Goal: Task Accomplishment & Management: Complete application form

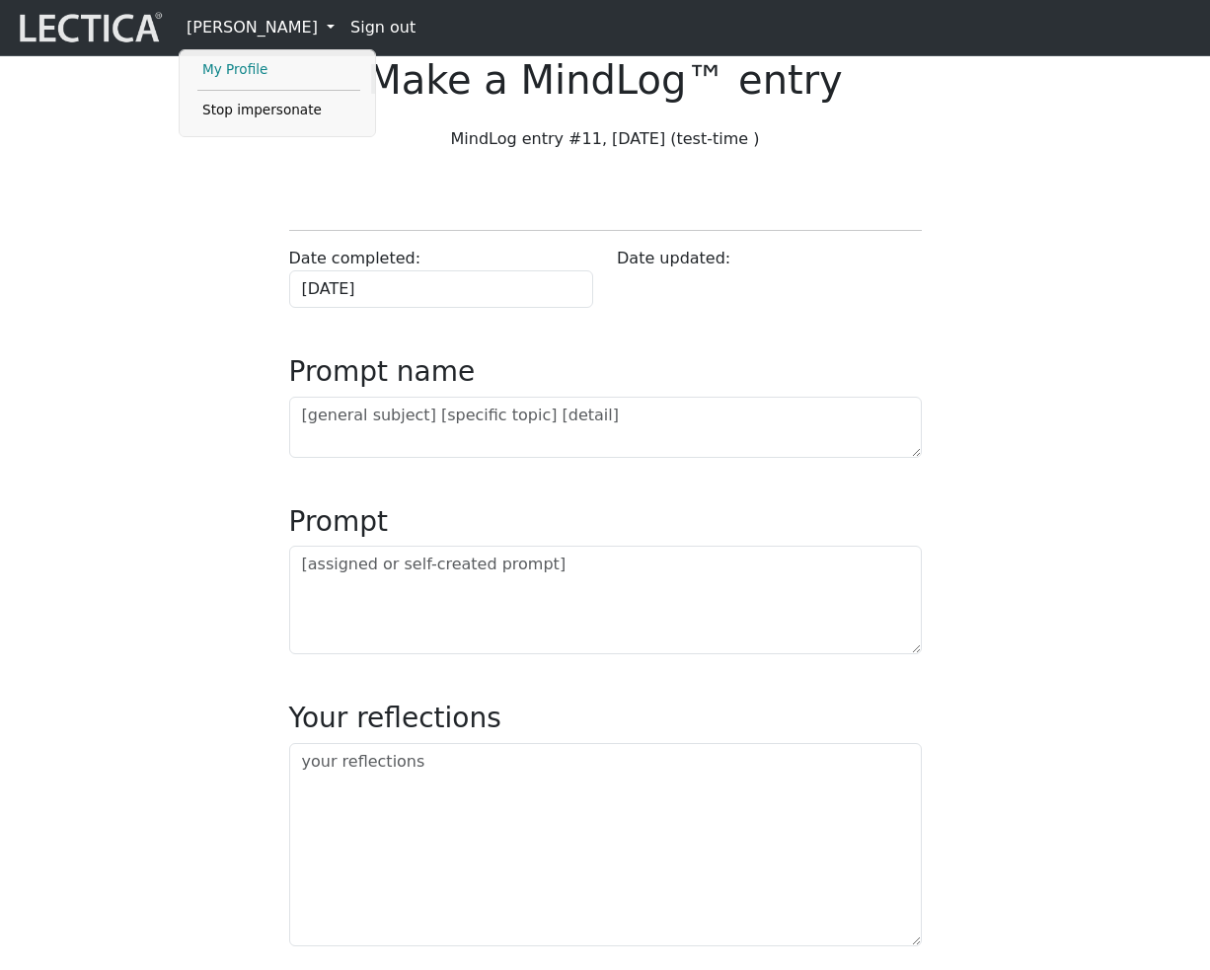
click at [254, 74] on link "My Profile" at bounding box center [278, 70] width 163 height 24
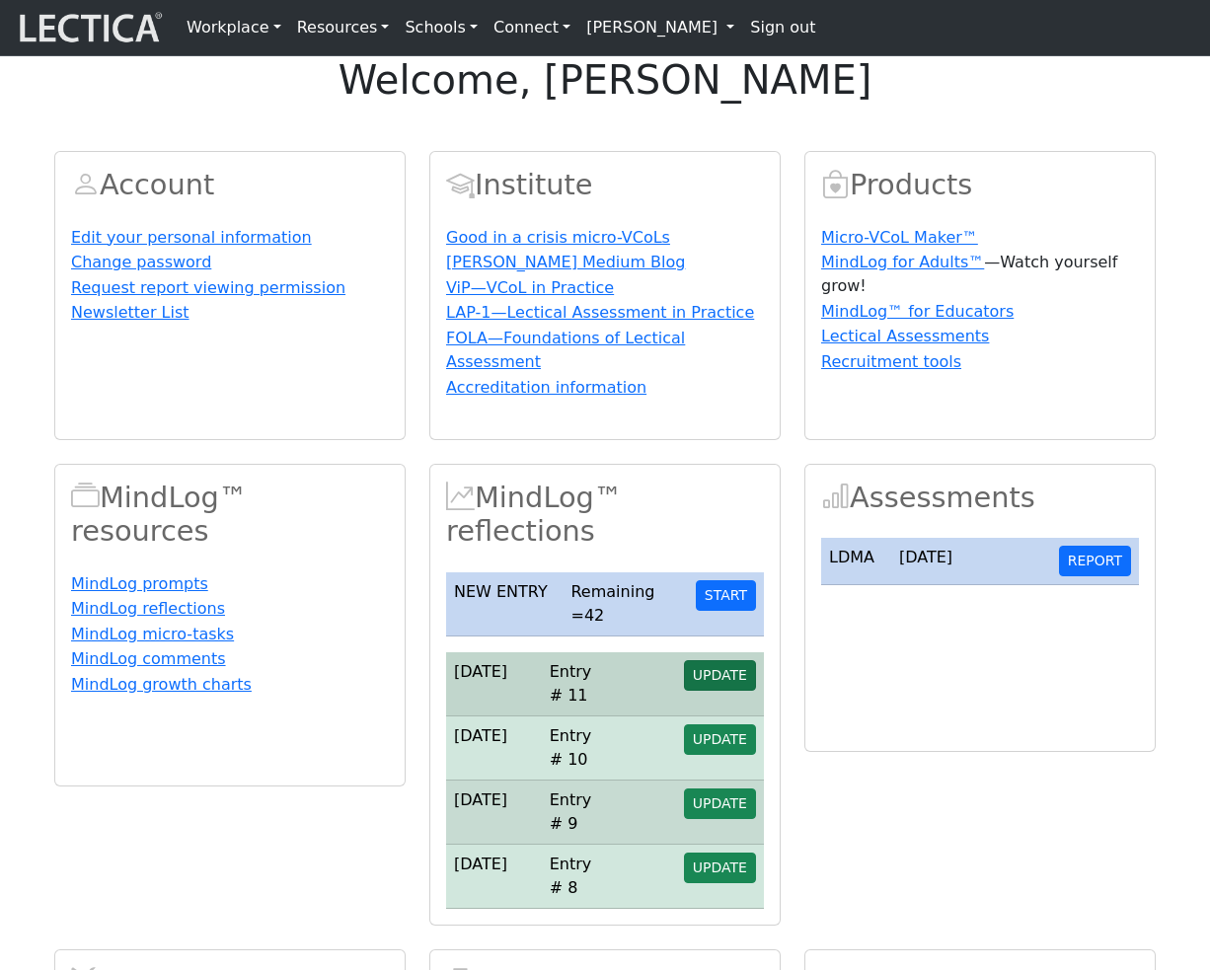
click at [718, 683] on span "UPDATE" at bounding box center [720, 675] width 54 height 16
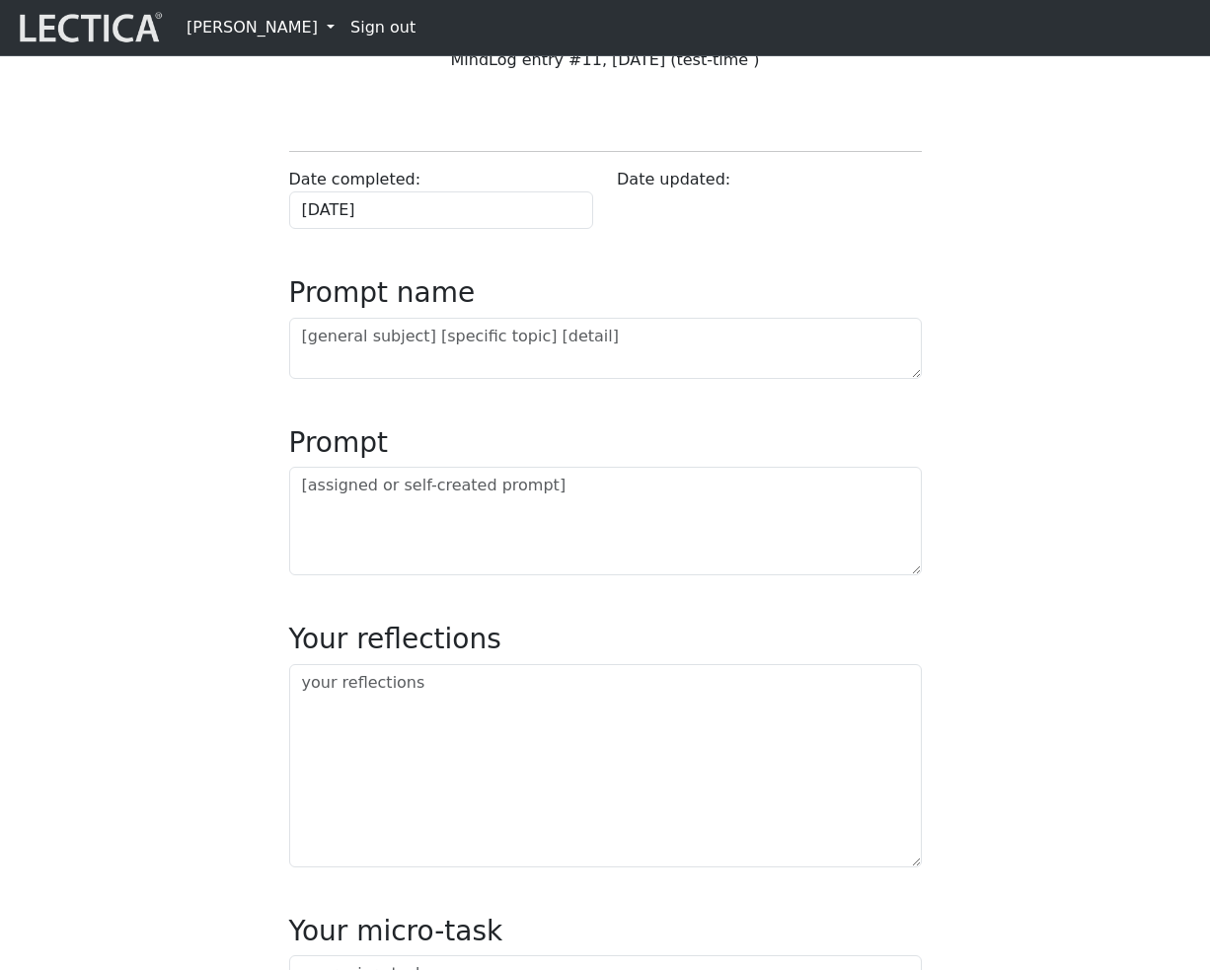
scroll to position [81, 0]
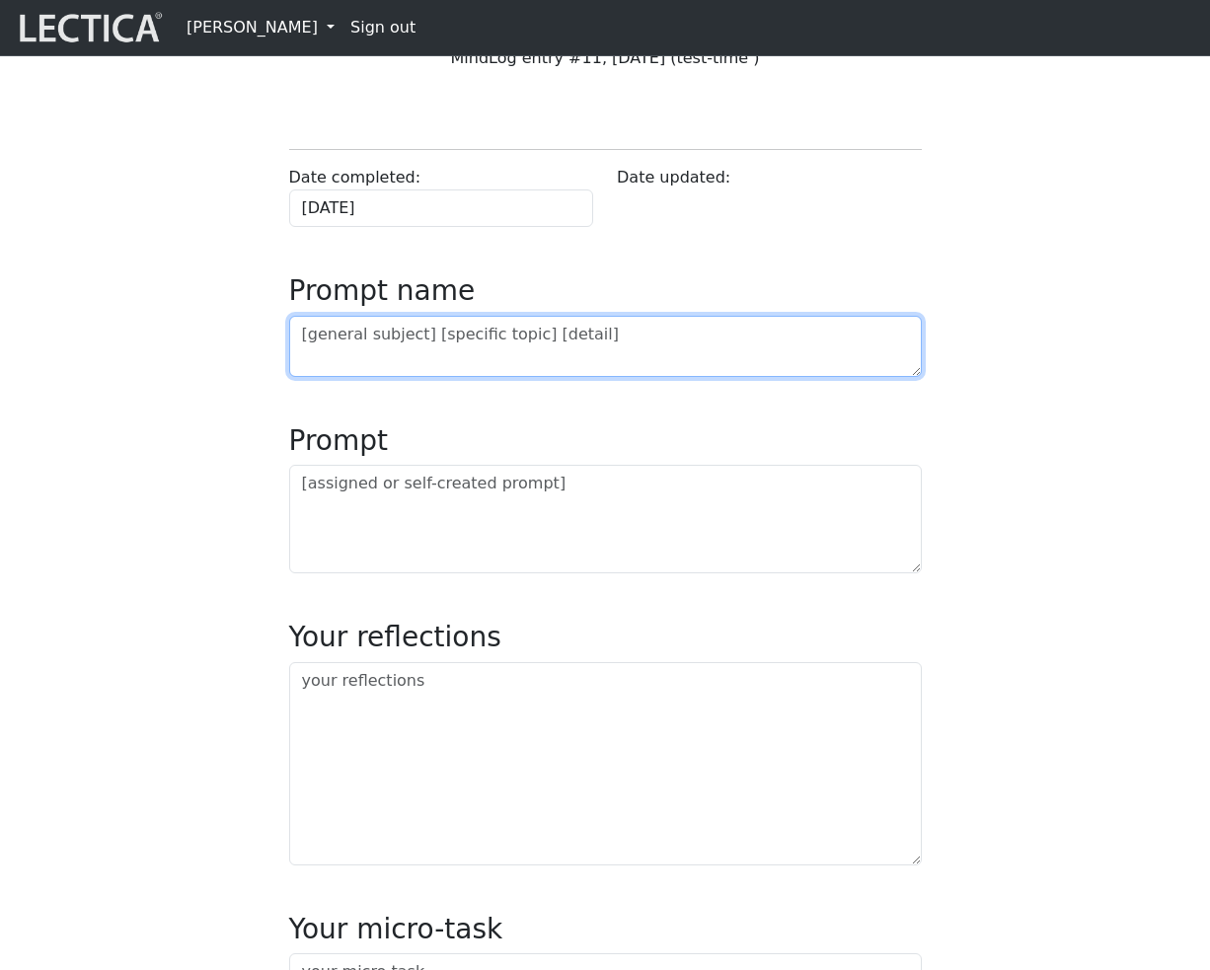
click at [405, 377] on textarea at bounding box center [605, 346] width 632 height 61
type textarea "x"
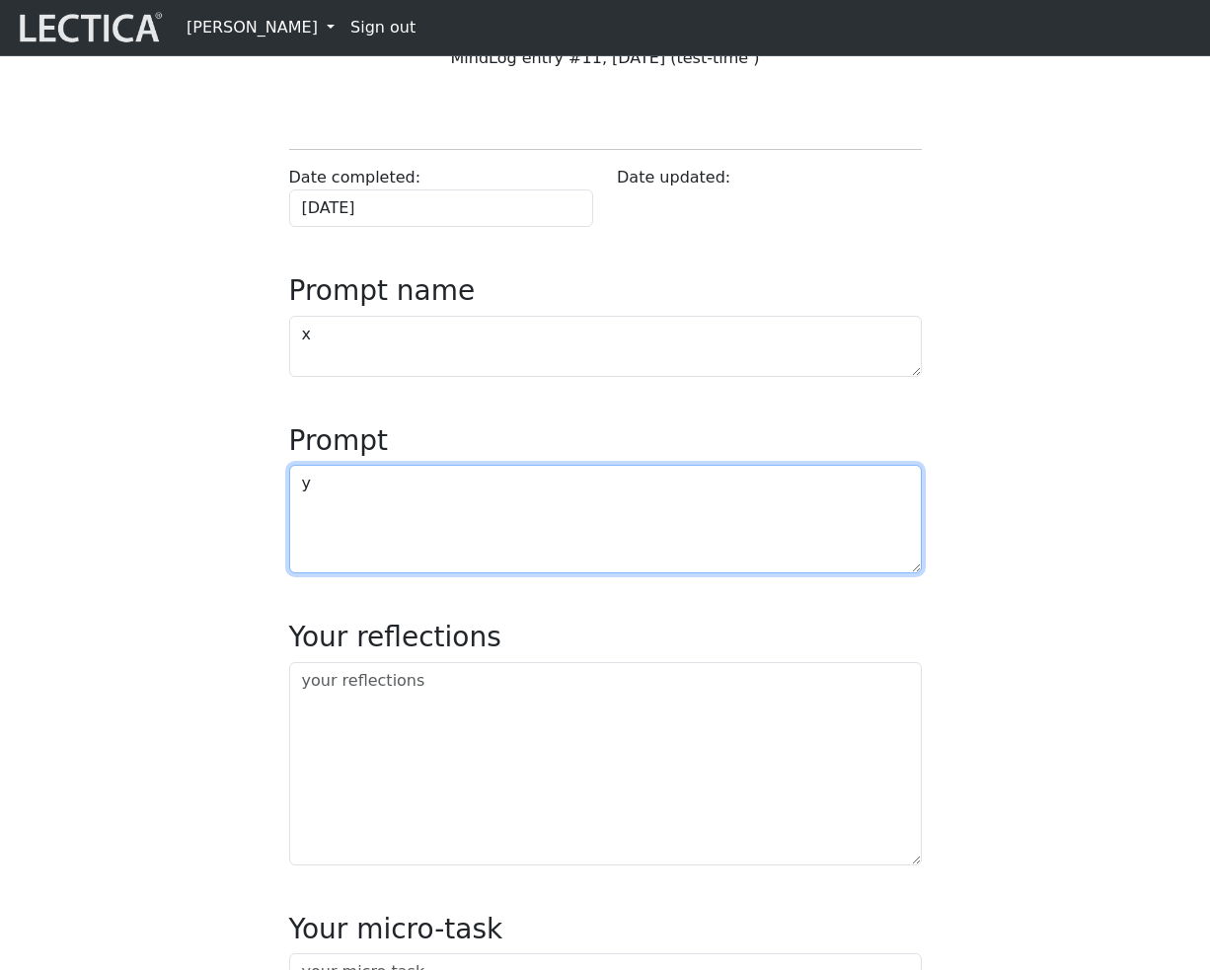
type textarea "y"
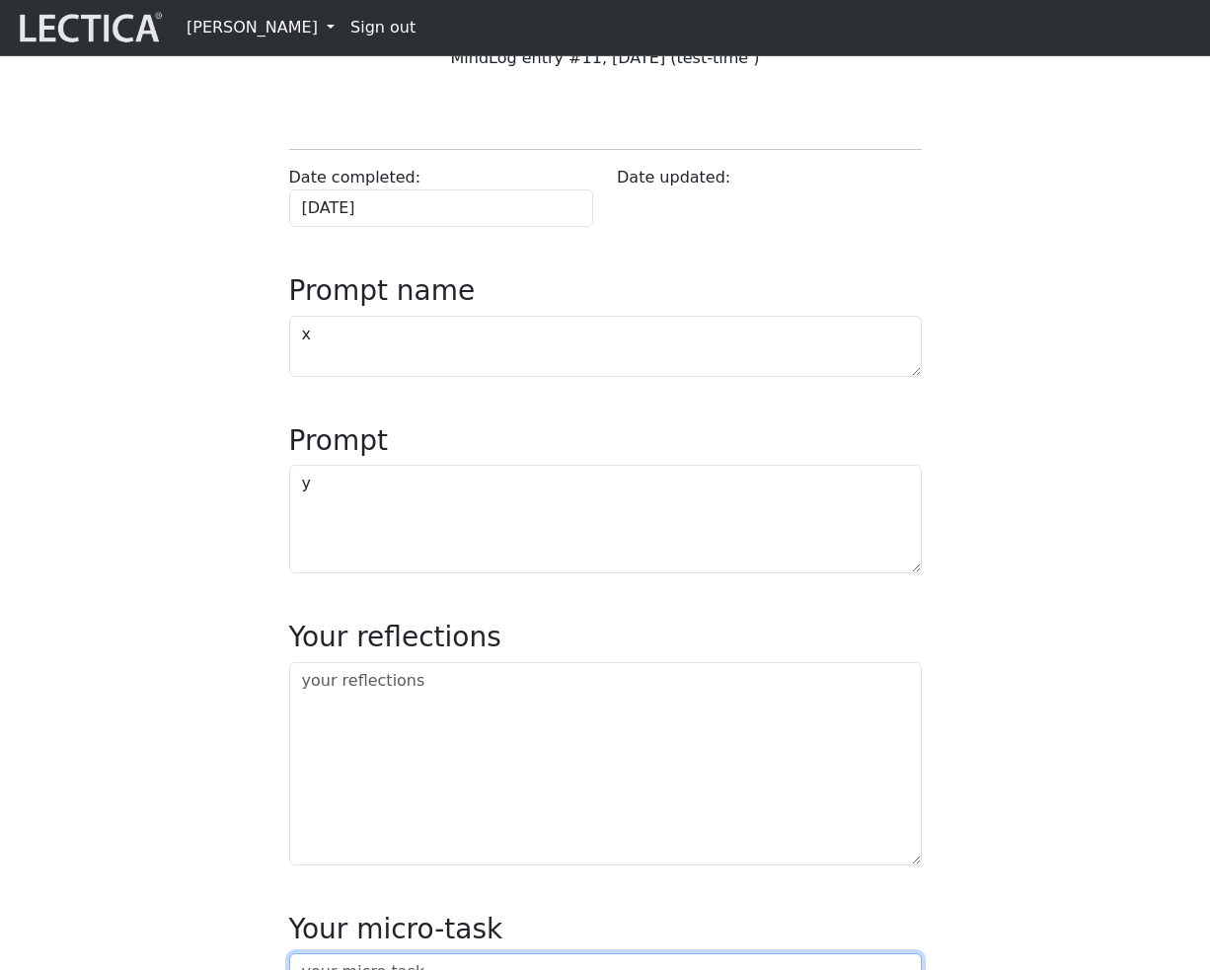
scroll to position [679, 0]
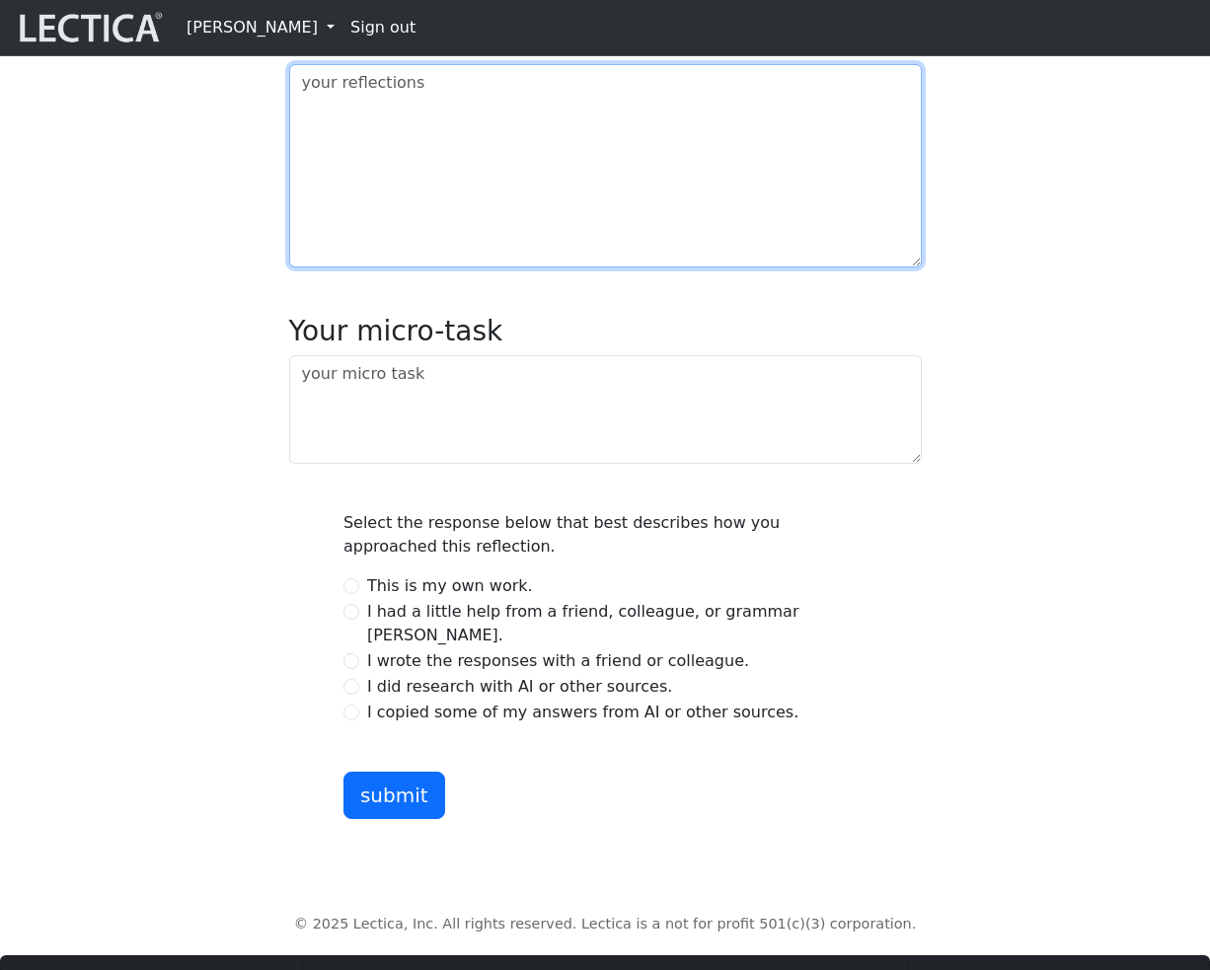
click at [404, 184] on textarea at bounding box center [605, 165] width 632 height 203
type textarea "z"
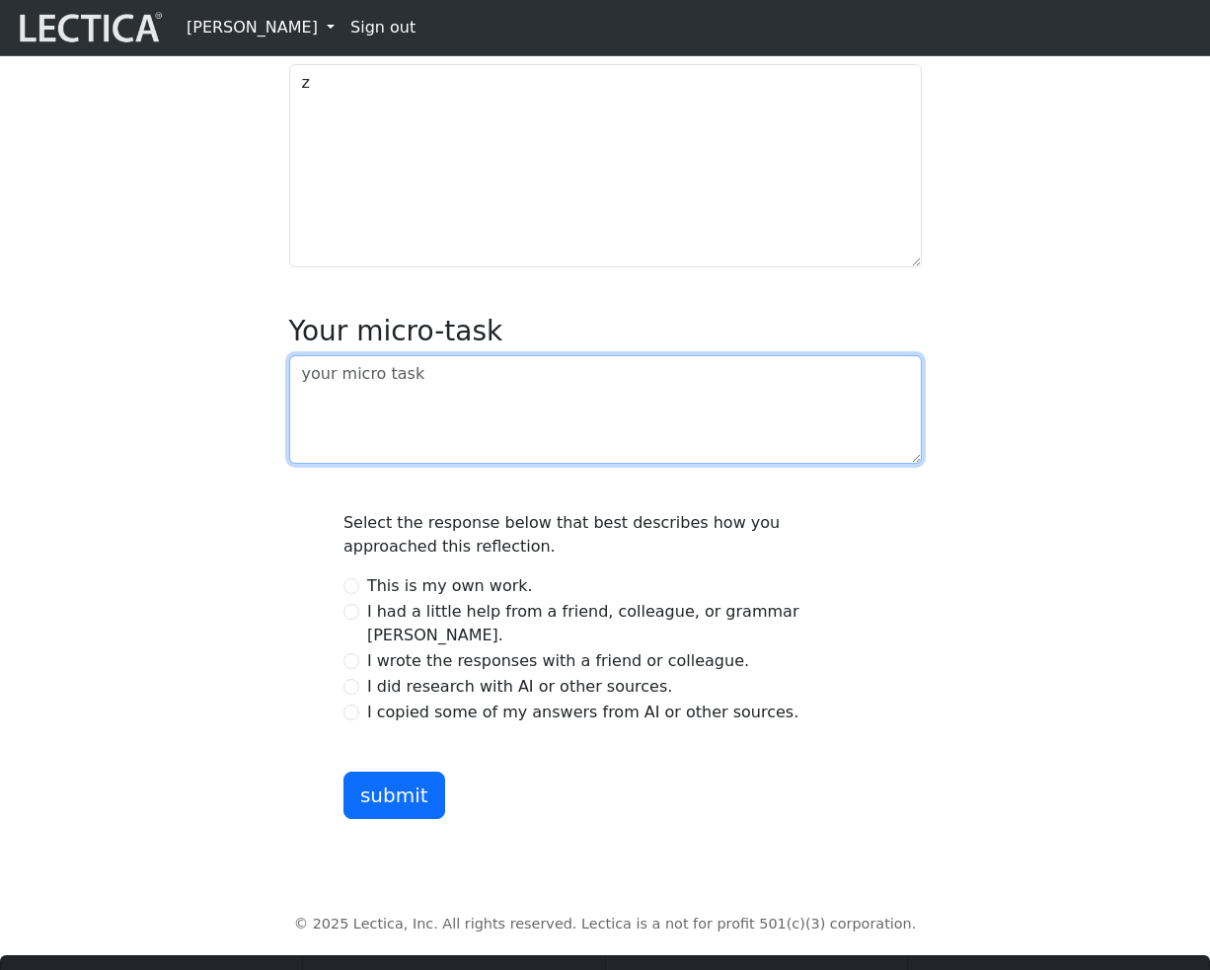
click at [387, 464] on textarea at bounding box center [605, 409] width 632 height 109
type textarea "v"
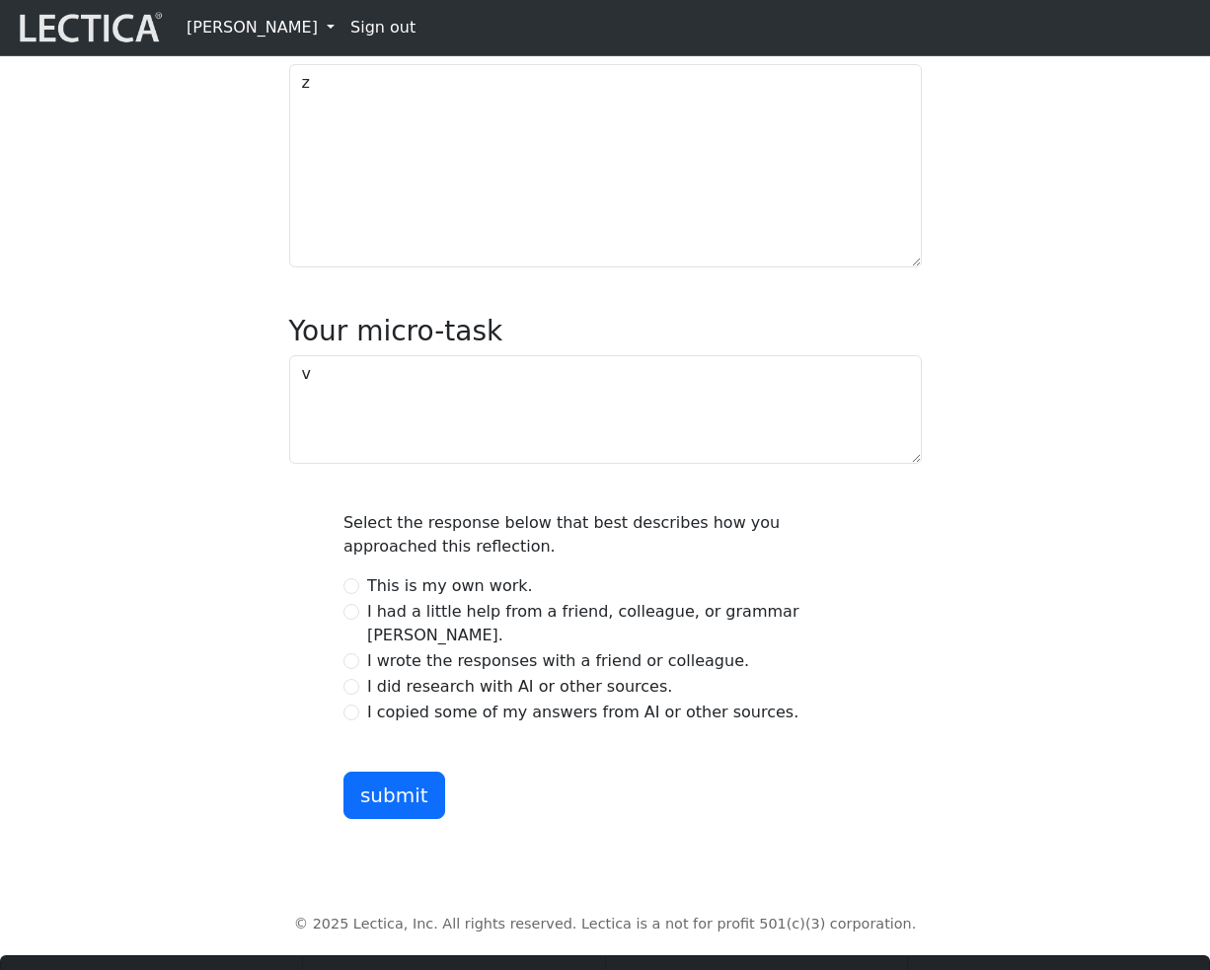
click at [348, 598] on div "This is my own work." at bounding box center [604, 586] width 523 height 24
click at [354, 594] on input "This is my own work." at bounding box center [351, 586] width 16 height 16
radio input "true"
click at [406, 819] on button "submit" at bounding box center [394, 795] width 102 height 47
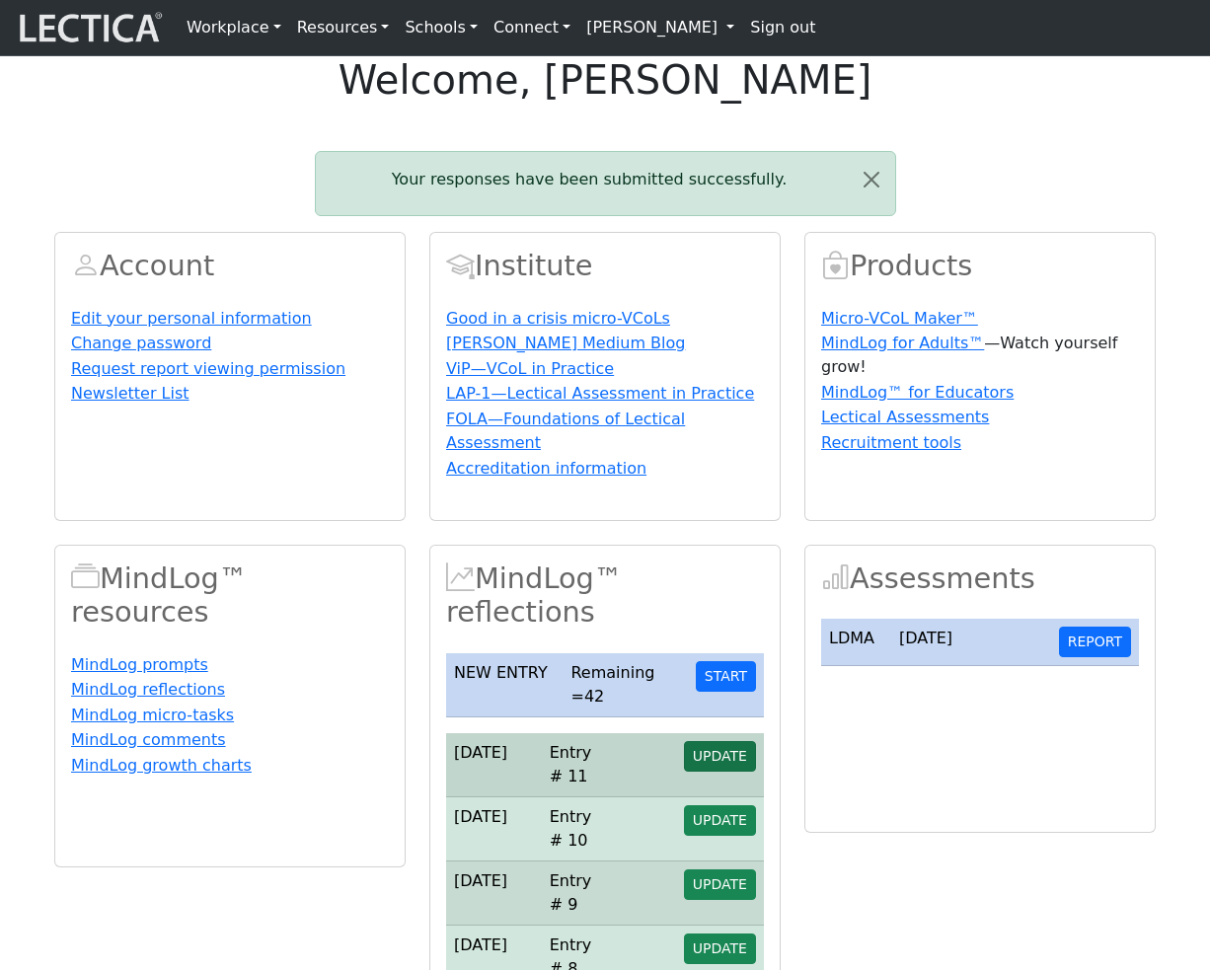
click at [725, 764] on span "UPDATE" at bounding box center [720, 756] width 54 height 16
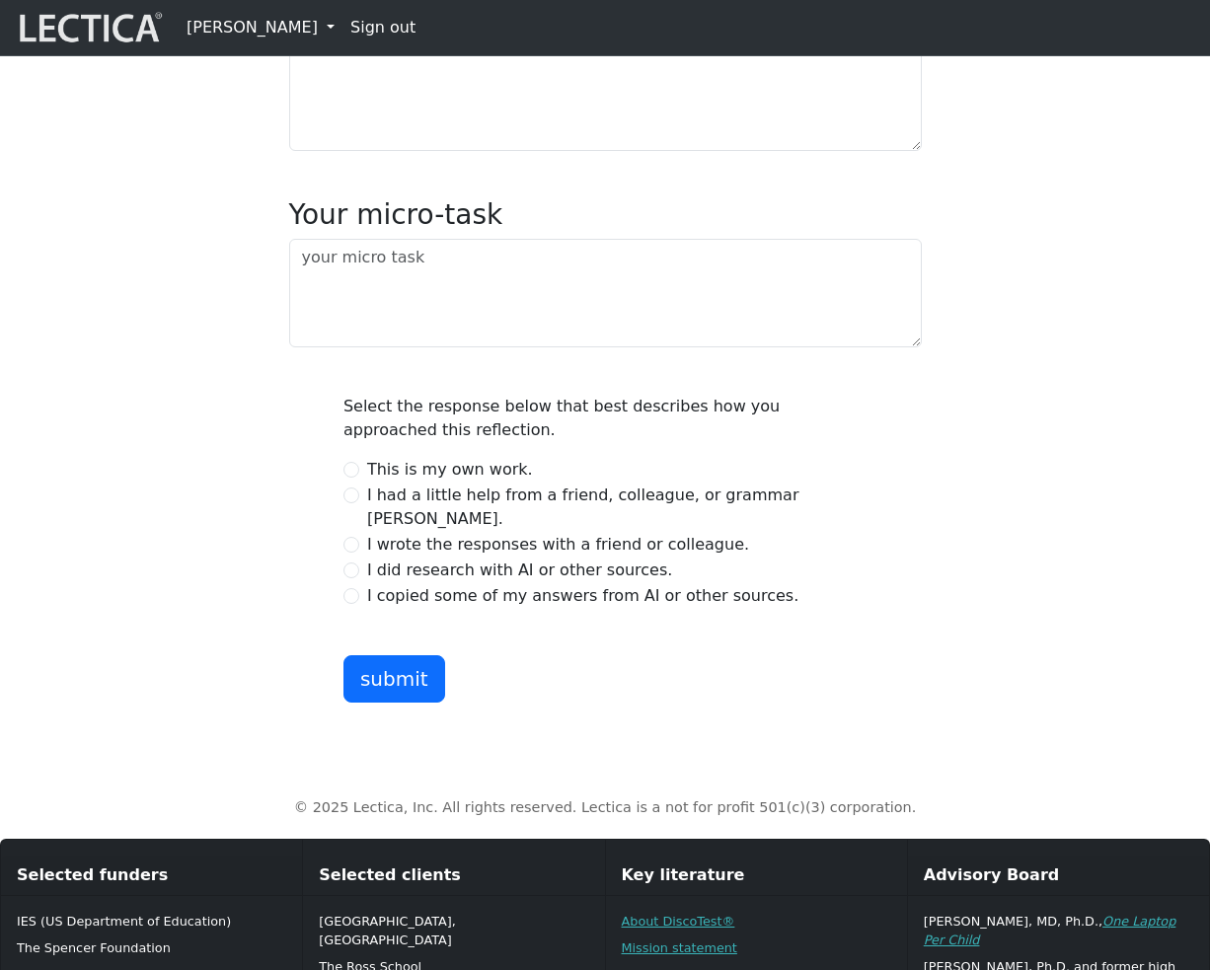
scroll to position [850, 0]
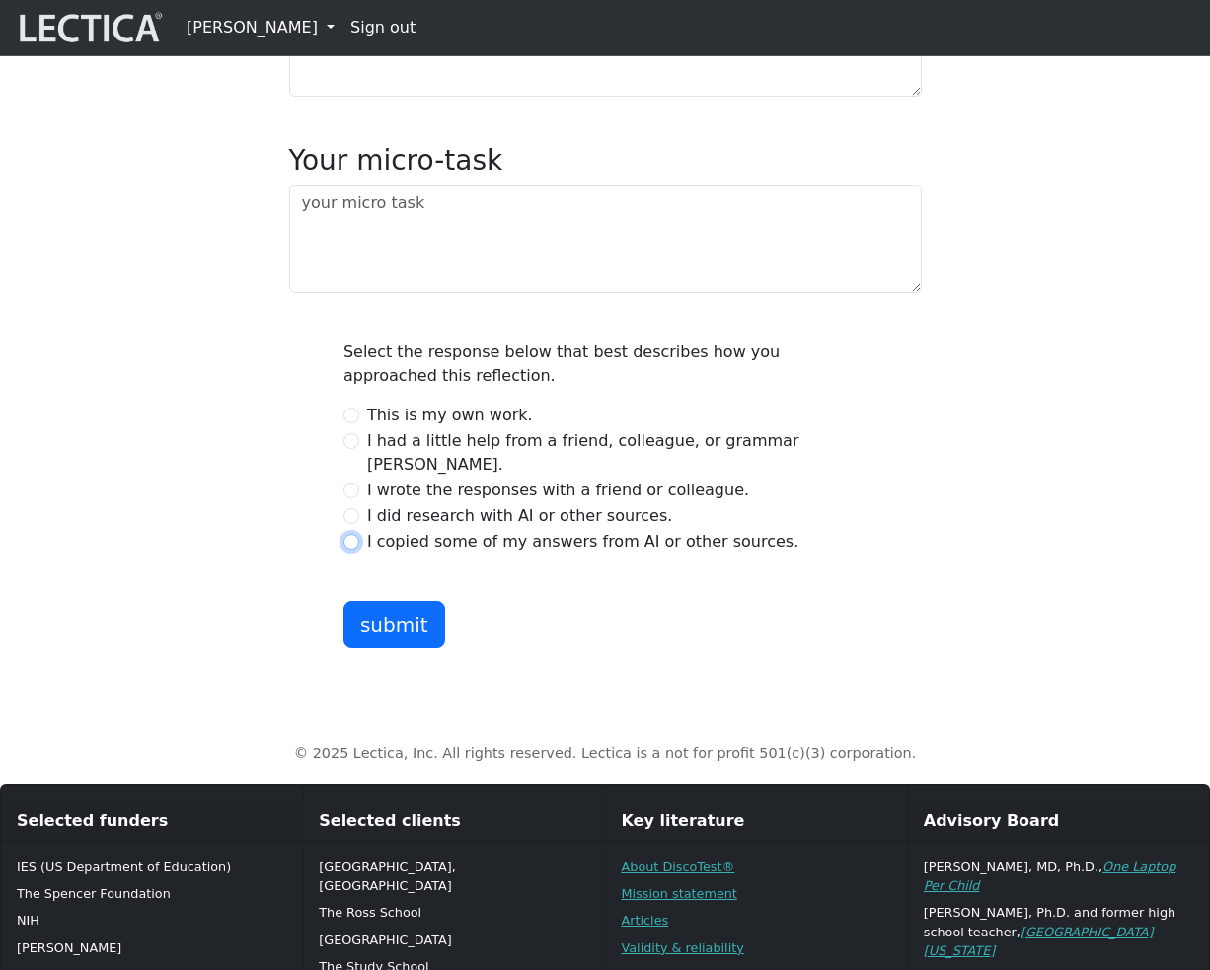
click at [353, 550] on input "I copied some of my answers from AI or other sources." at bounding box center [351, 542] width 16 height 16
radio input "true"
click at [386, 648] on button "submit" at bounding box center [394, 624] width 102 height 47
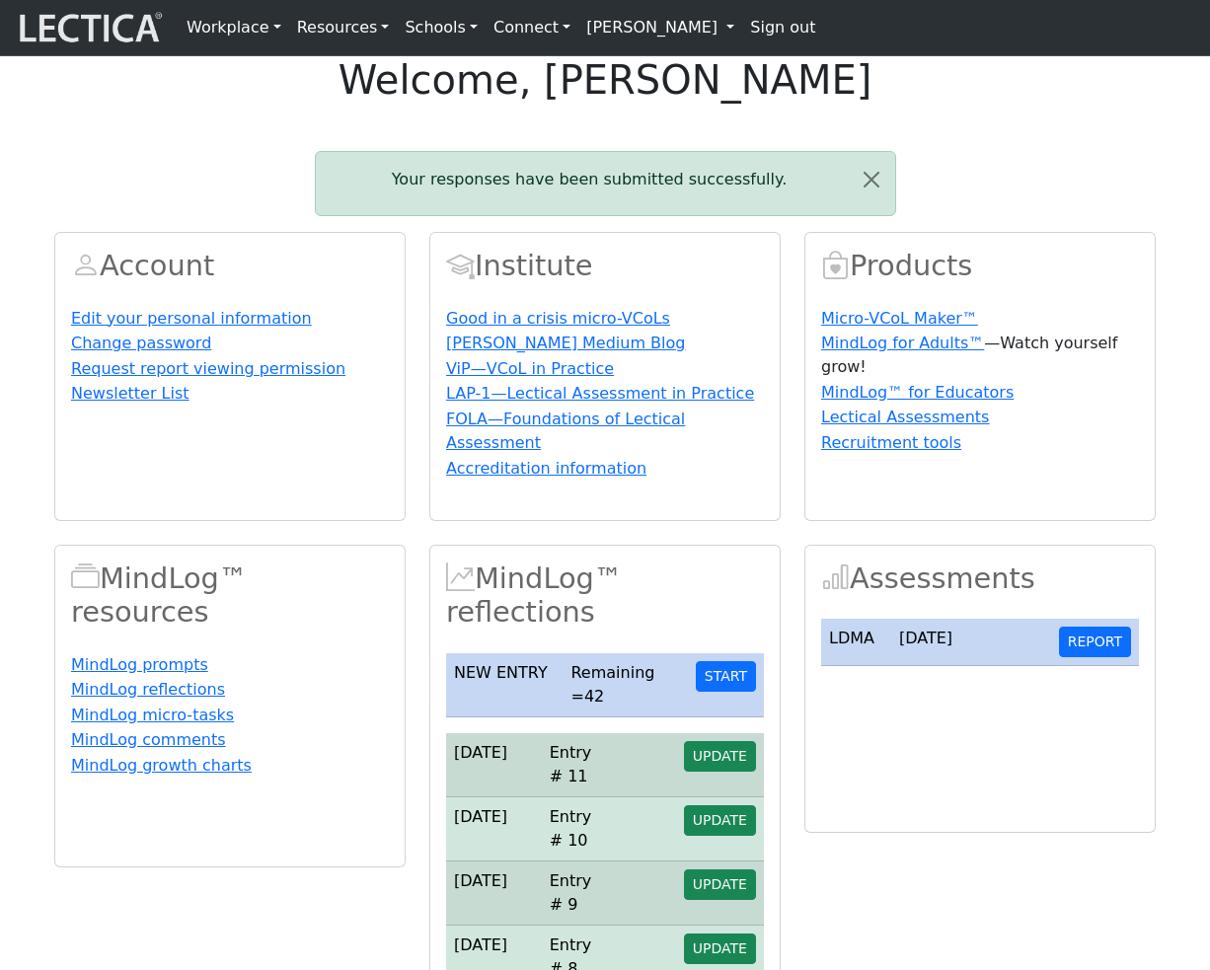
click at [723, 764] on span "UPDATE" at bounding box center [720, 756] width 54 height 16
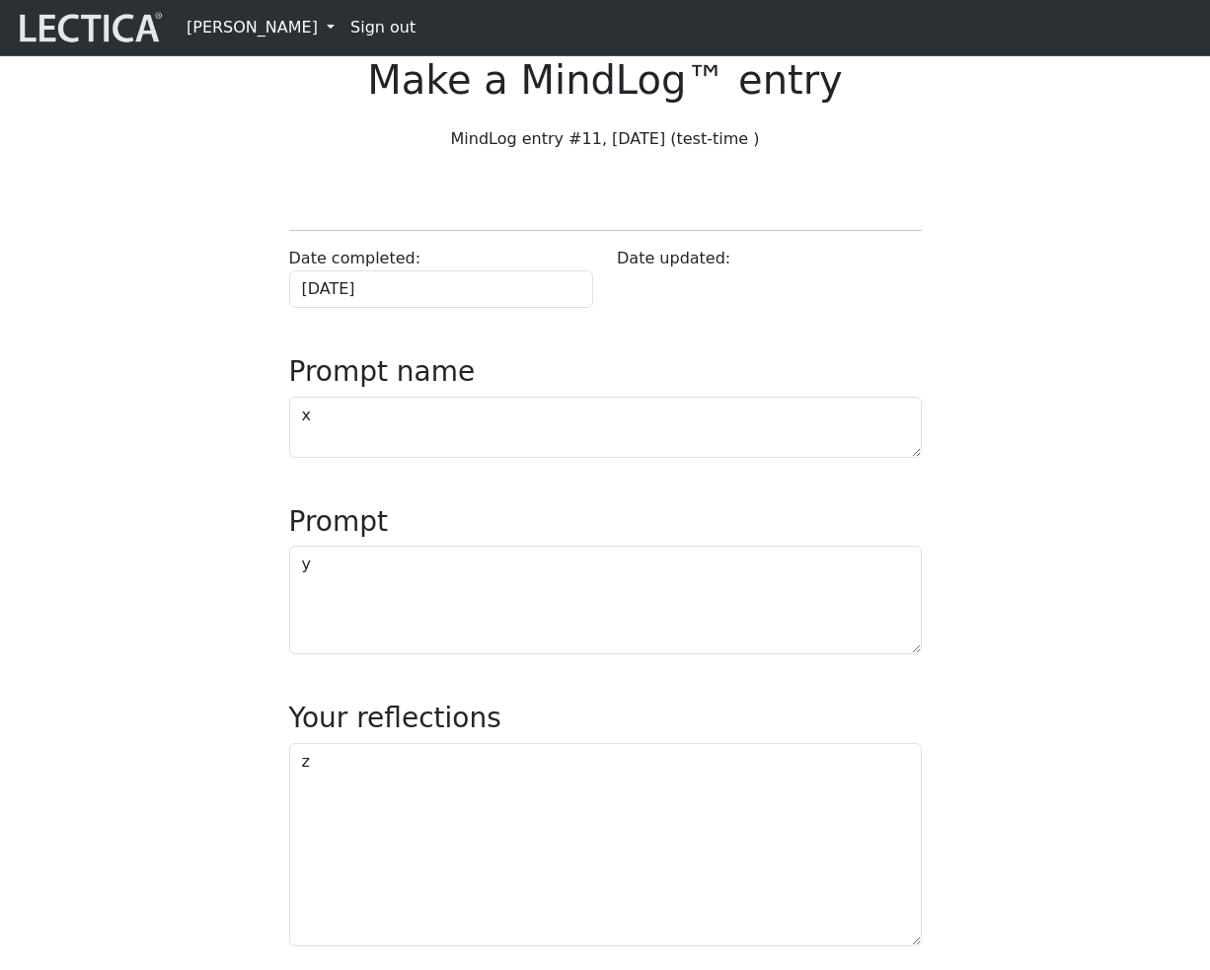
scroll to position [1065, 0]
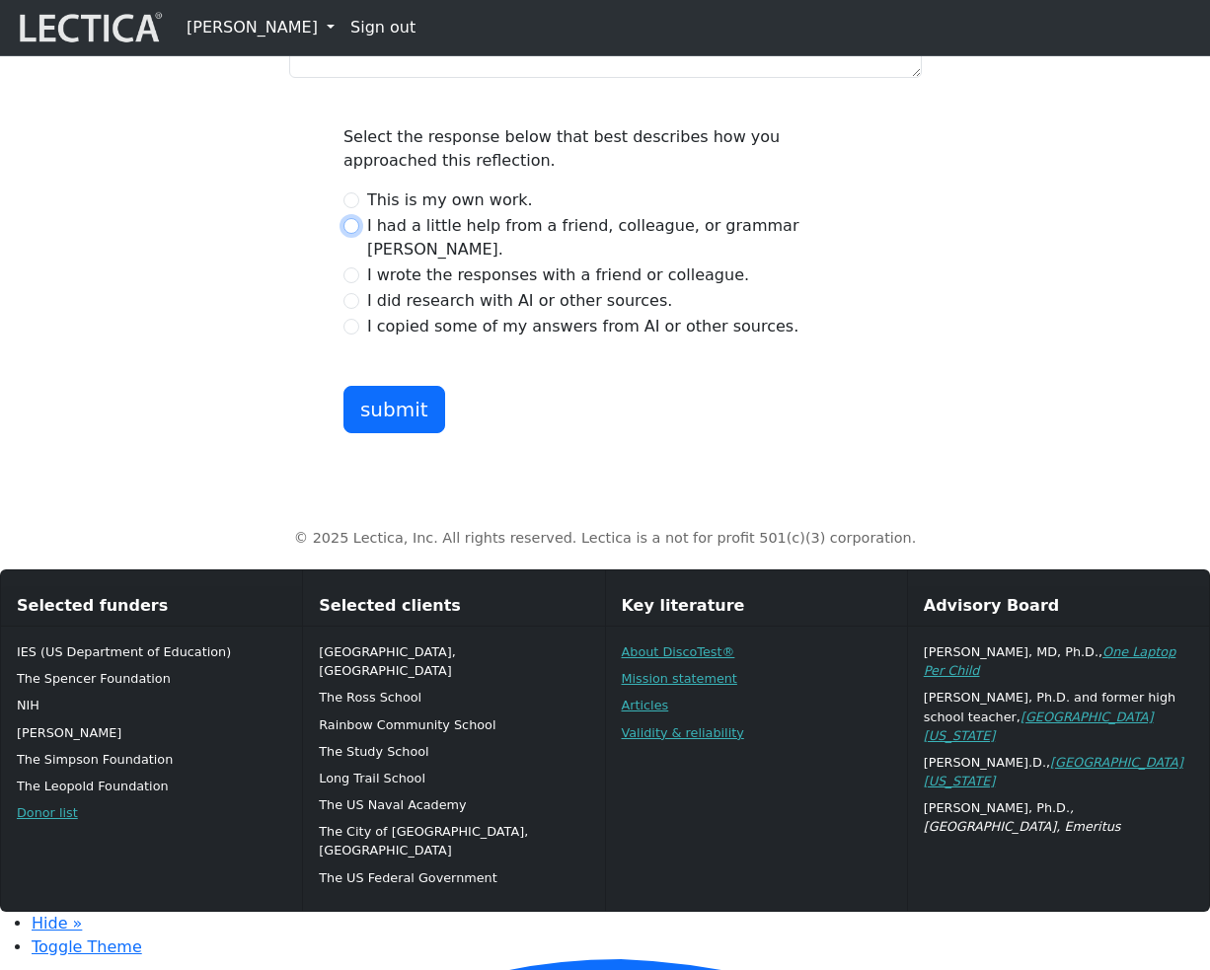
click at [356, 234] on input "I had a little help from a friend, colleague, or grammar [PERSON_NAME]." at bounding box center [351, 226] width 16 height 16
radio input "true"
click at [387, 433] on button "submit" at bounding box center [394, 409] width 102 height 47
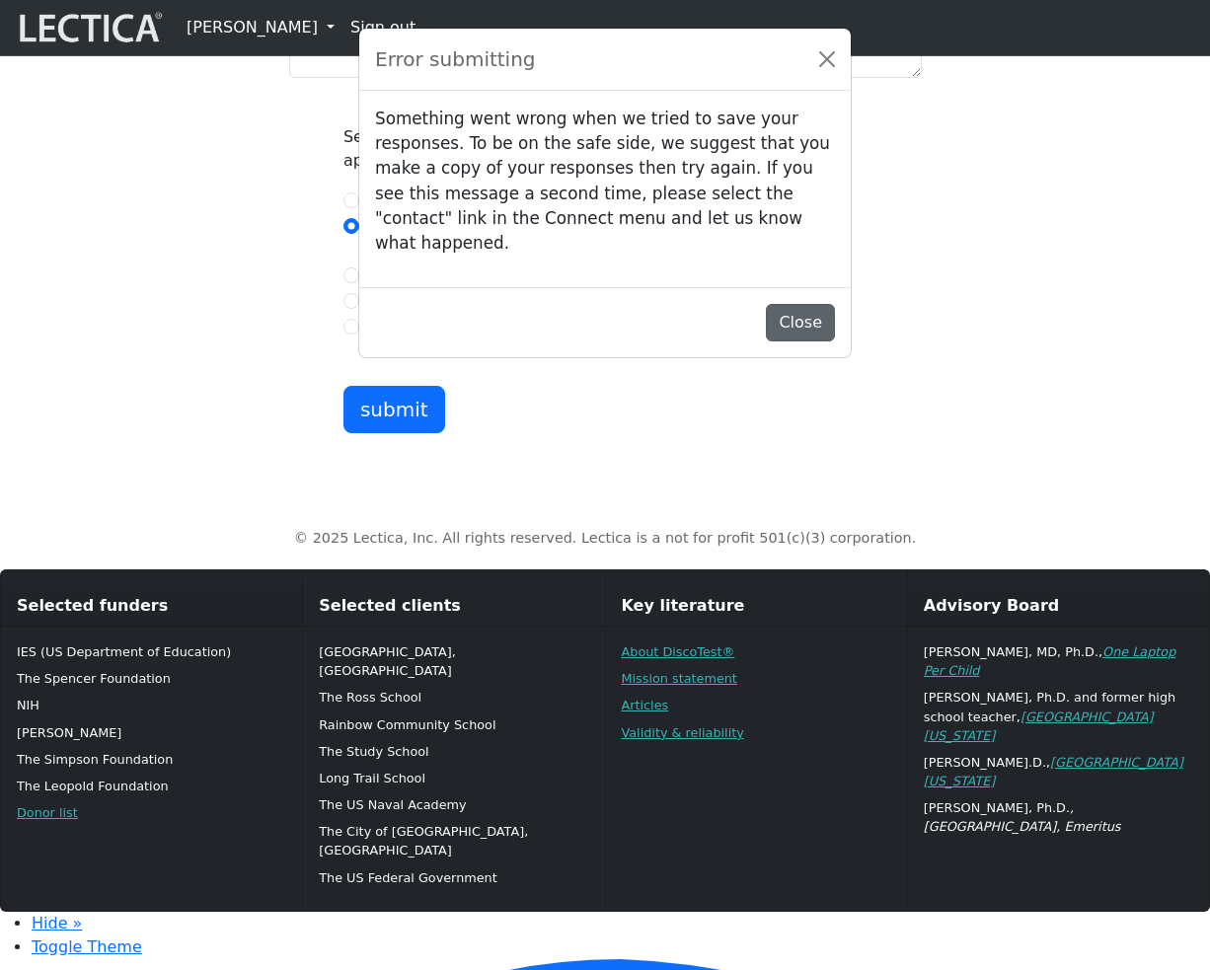
click at [811, 329] on button "Close" at bounding box center [800, 322] width 69 height 37
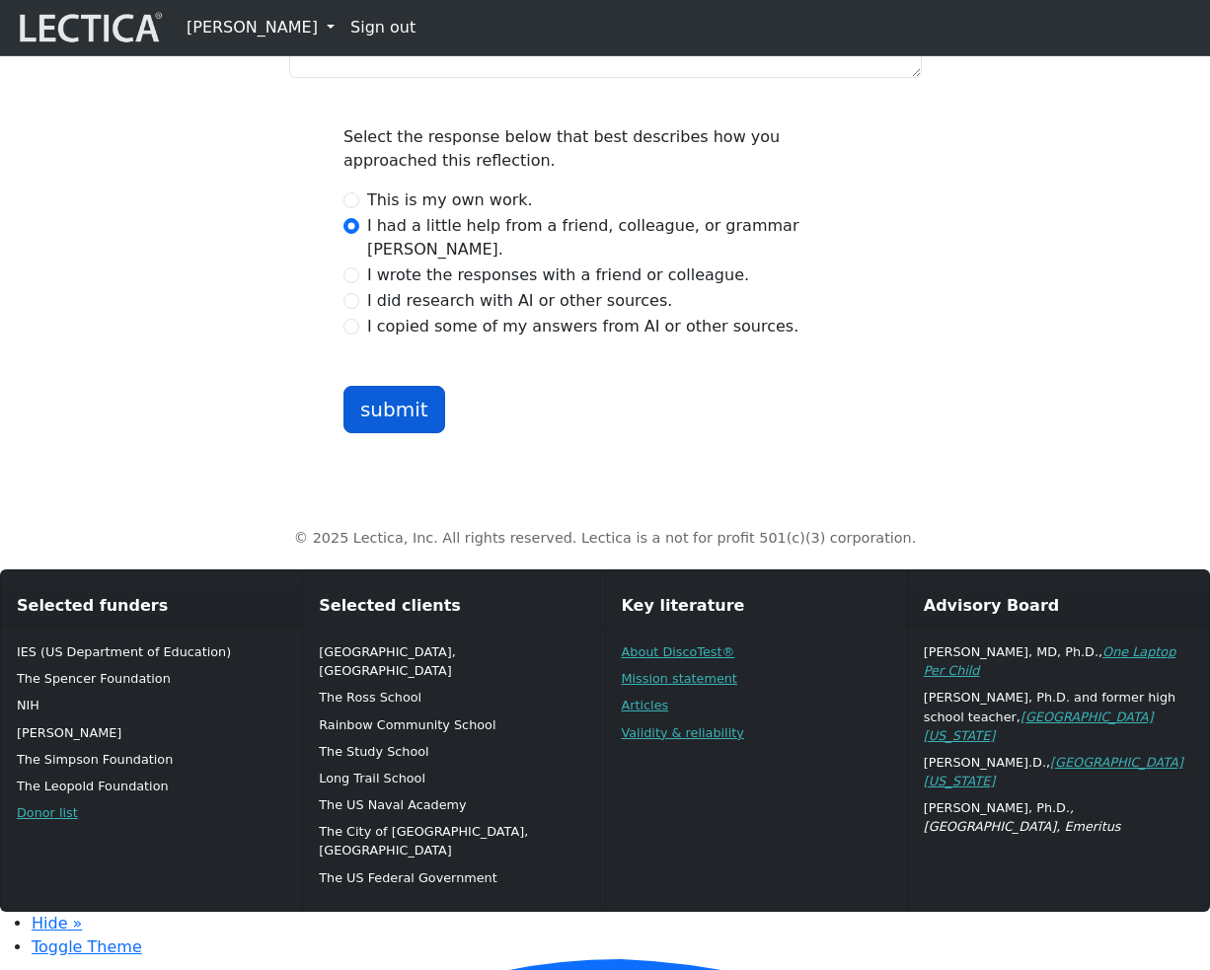
click at [403, 433] on button "submit" at bounding box center [394, 409] width 102 height 47
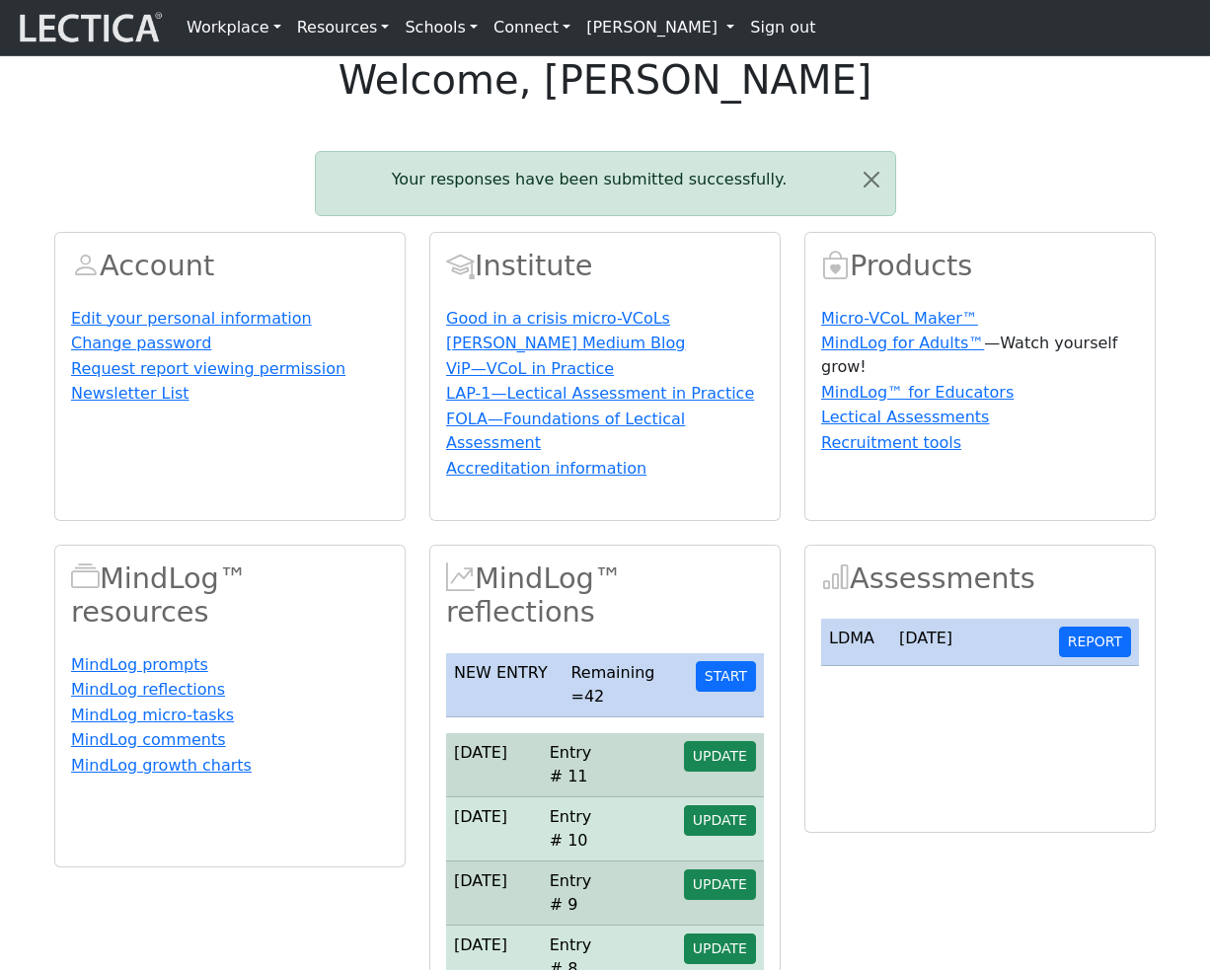
click at [725, 764] on span "UPDATE" at bounding box center [720, 756] width 54 height 16
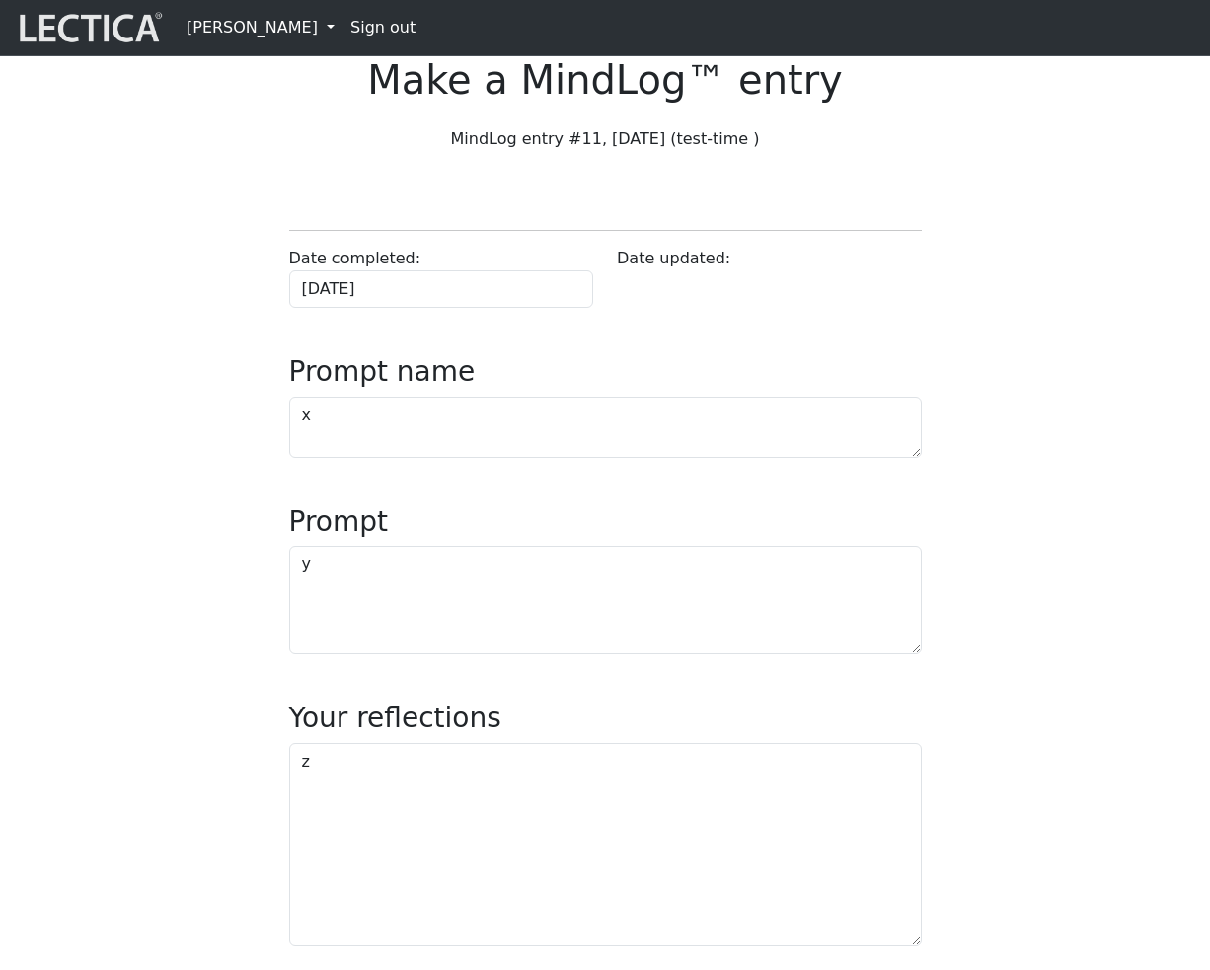
click at [265, 38] on link "[PERSON_NAME]" at bounding box center [261, 27] width 164 height 39
click at [265, 68] on link "My Profile" at bounding box center [278, 70] width 163 height 24
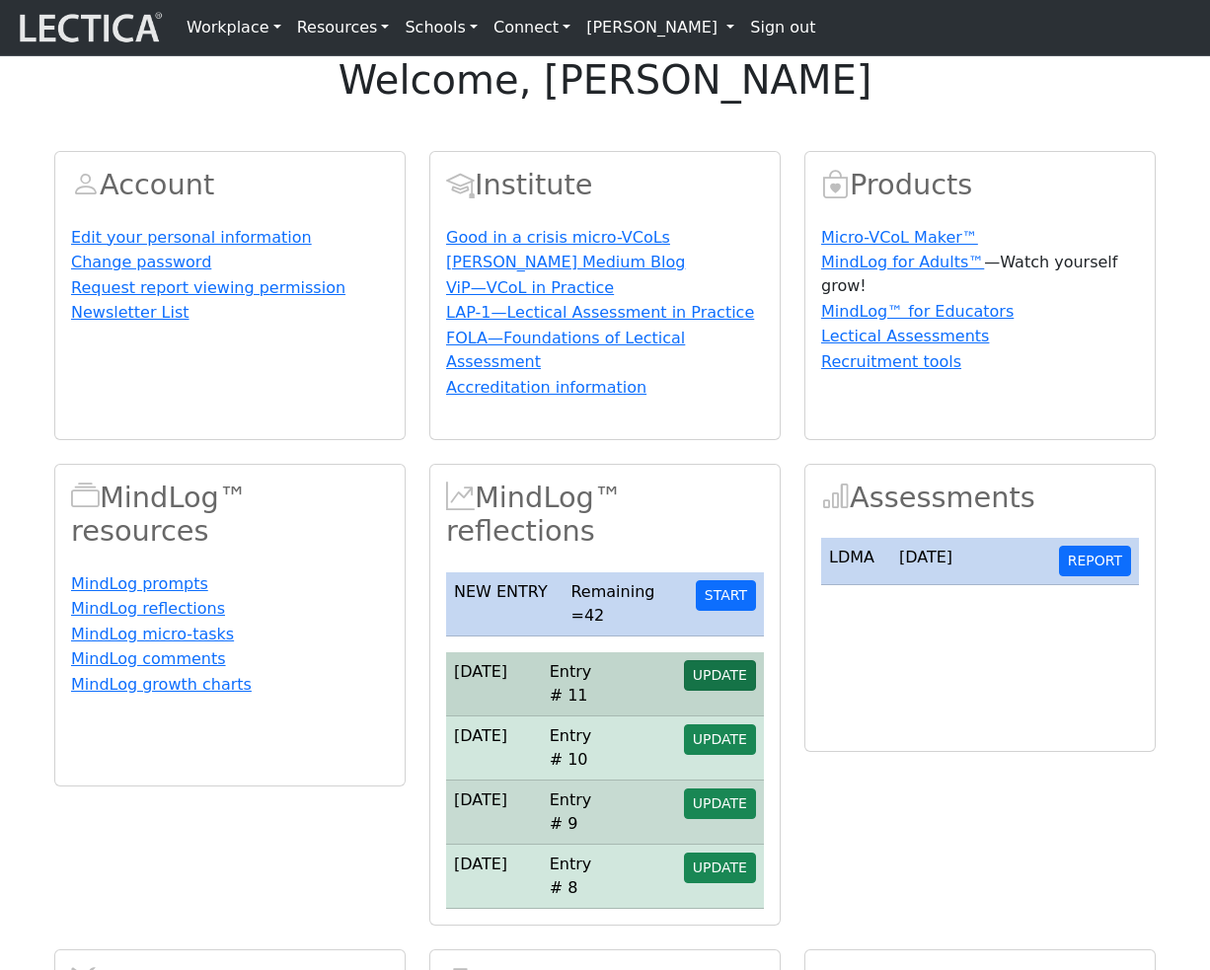
click at [717, 683] on span "UPDATE" at bounding box center [720, 675] width 54 height 16
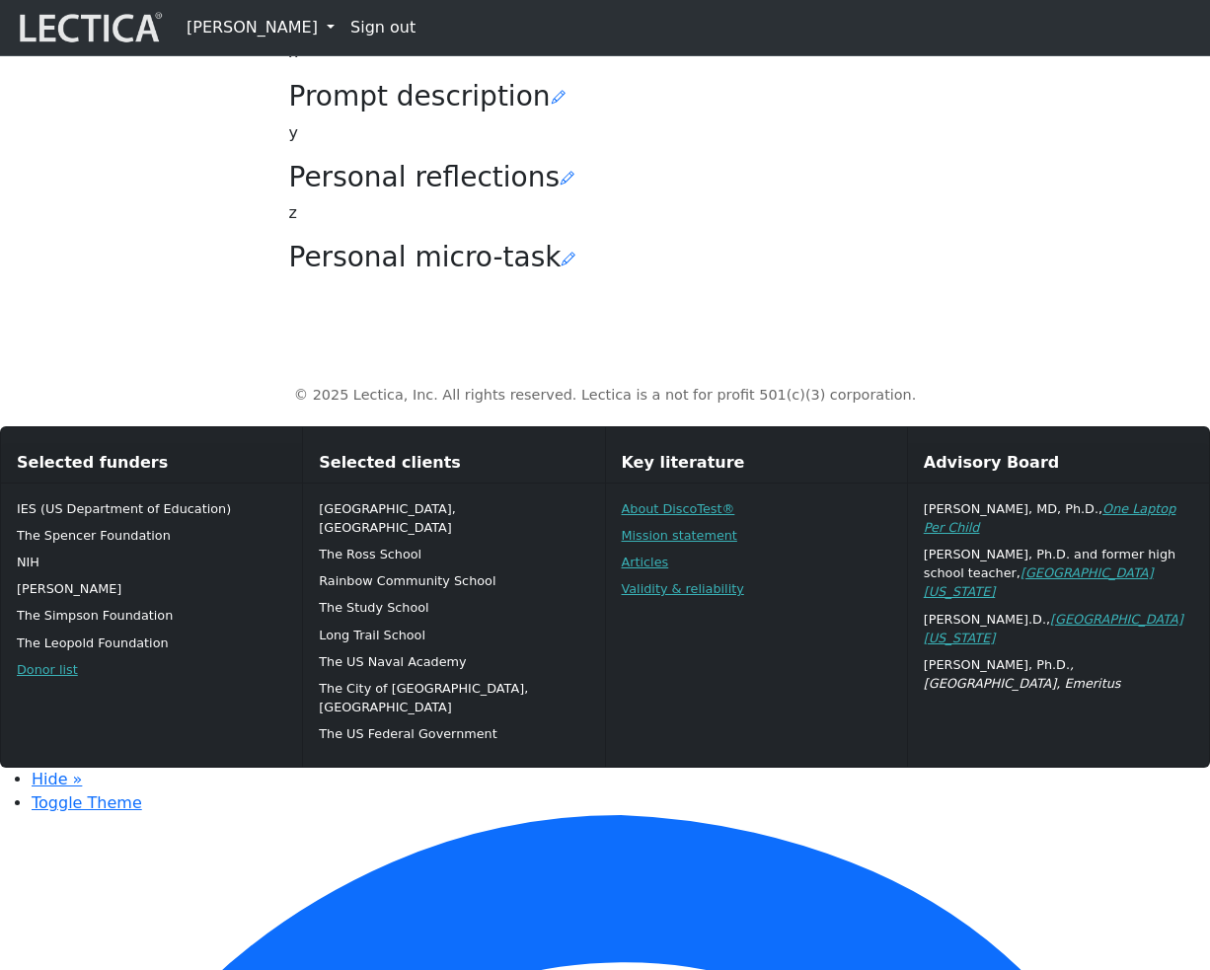
scroll to position [531, 0]
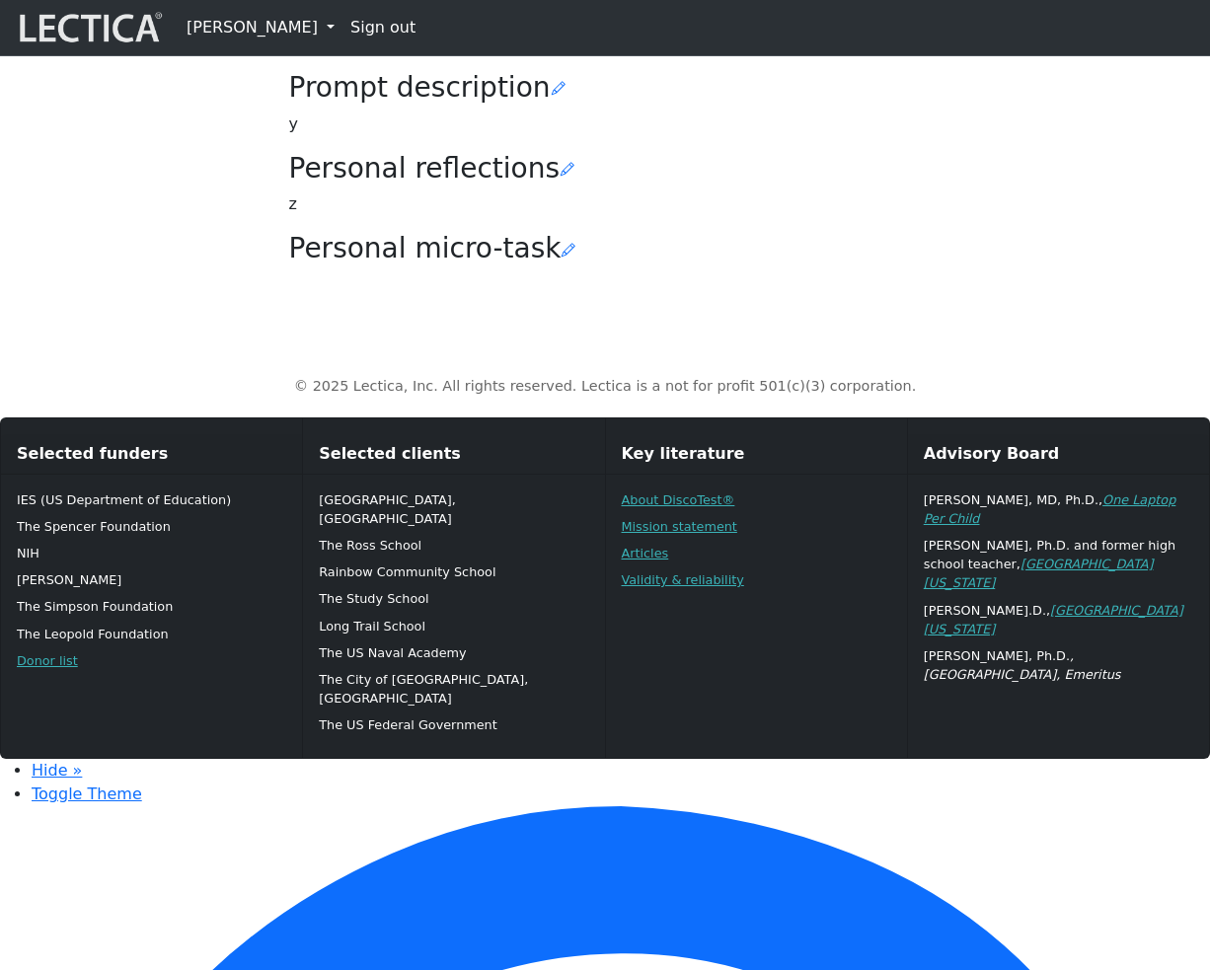
click at [476, 16] on icon at bounding box center [483, 8] width 14 height 16
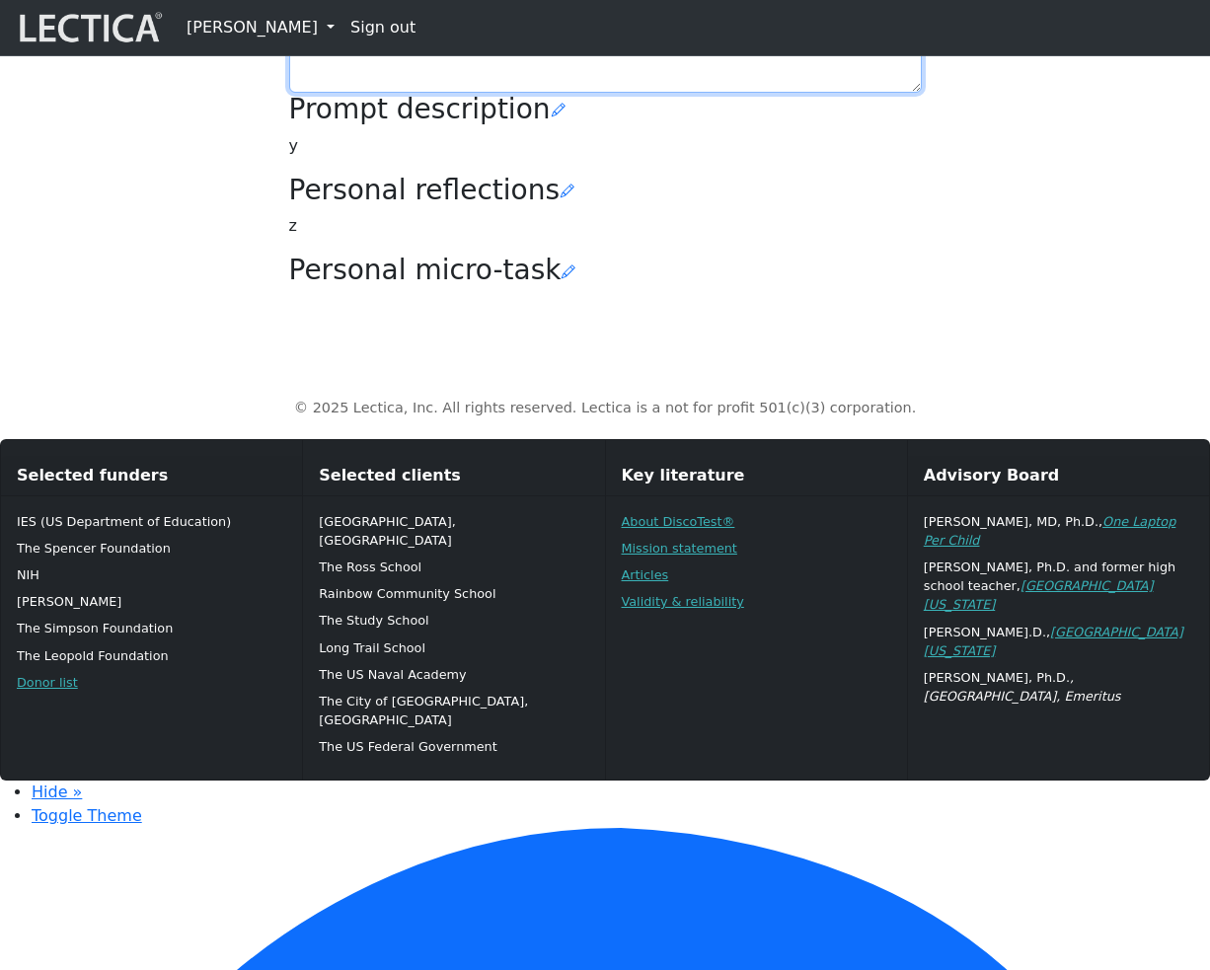
click at [377, 93] on textarea "x" at bounding box center [605, 62] width 632 height 61
type textarea "xxxx"
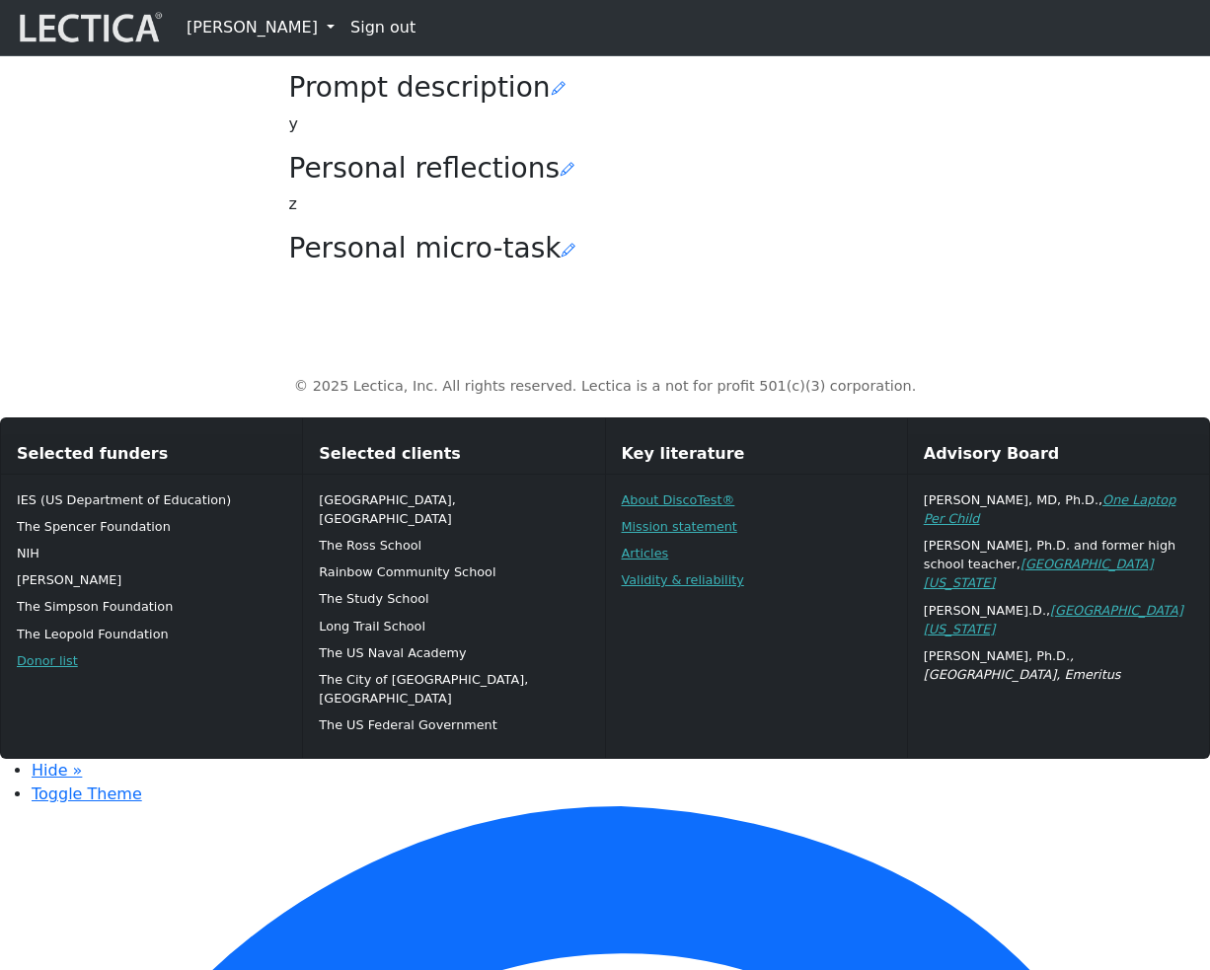
click at [548, 105] on h3 "Prompt description" at bounding box center [605, 88] width 632 height 34
click at [552, 97] on icon at bounding box center [559, 89] width 14 height 16
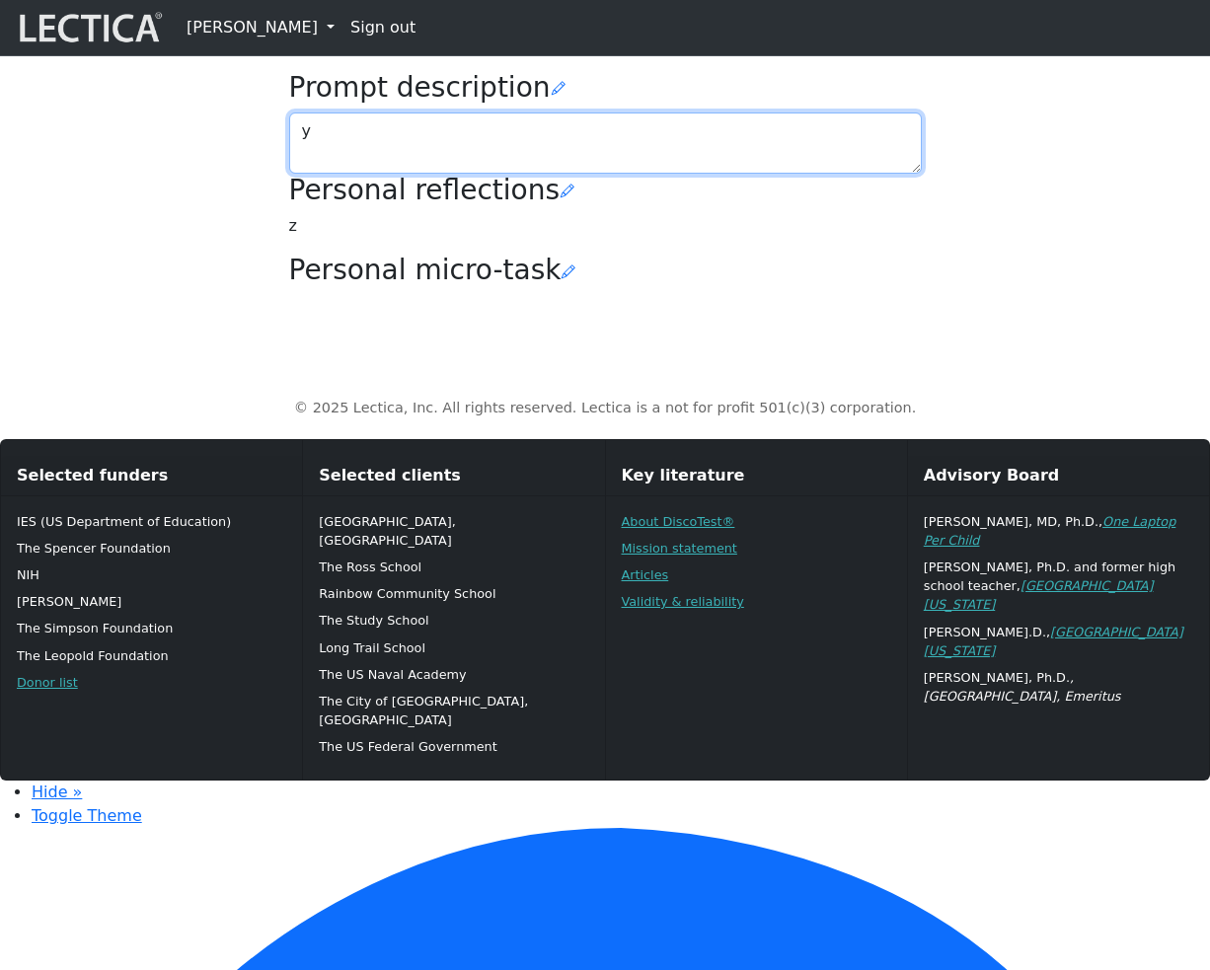
click at [377, 174] on textarea "y" at bounding box center [605, 142] width 632 height 61
type textarea "yyyyy"
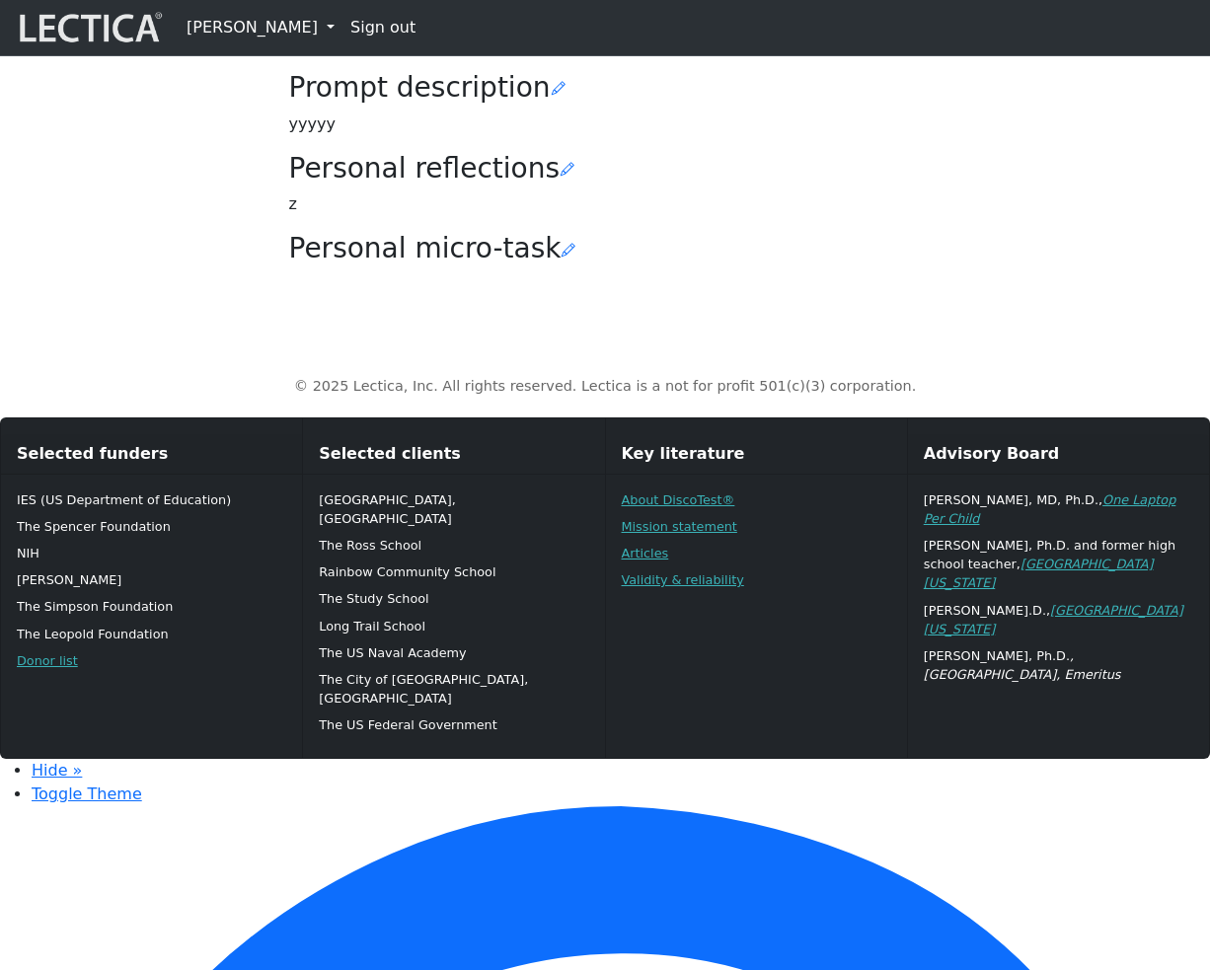
click at [560, 177] on icon at bounding box center [567, 169] width 14 height 16
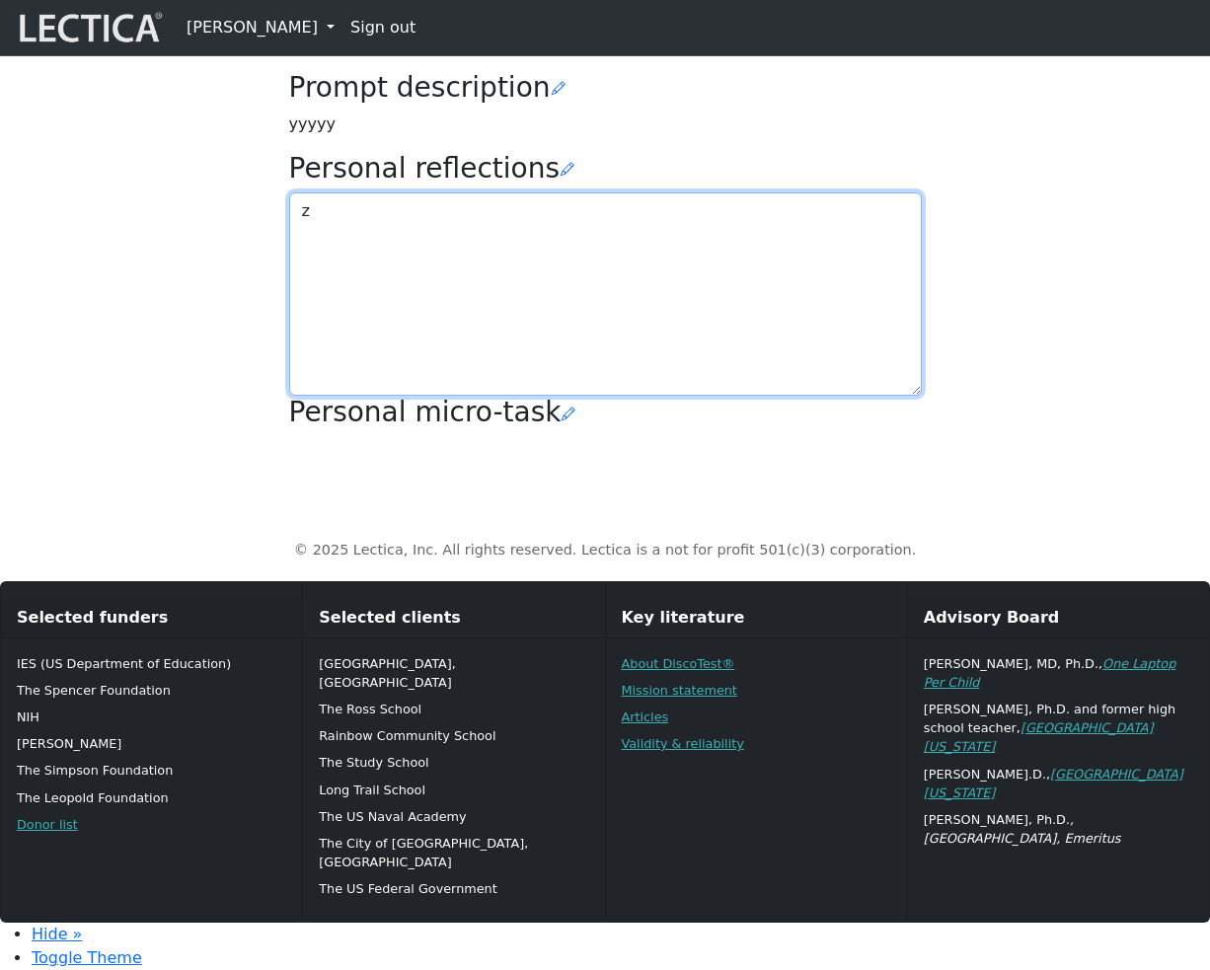
click at [417, 396] on textarea "z" at bounding box center [605, 293] width 632 height 203
type textarea "zzzzzz"
click at [104, 441] on div "Your growth chart Once you have received two Lectical Scores (either for Mindlo…" at bounding box center [604, 40] width 1125 height 809
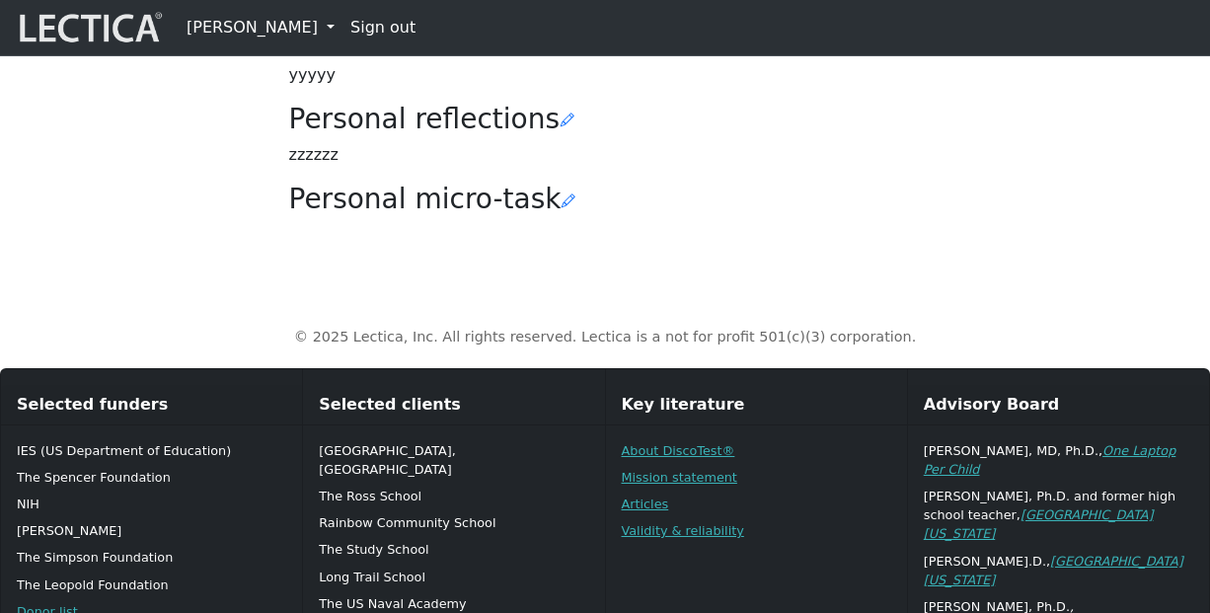
scroll to position [581, 0]
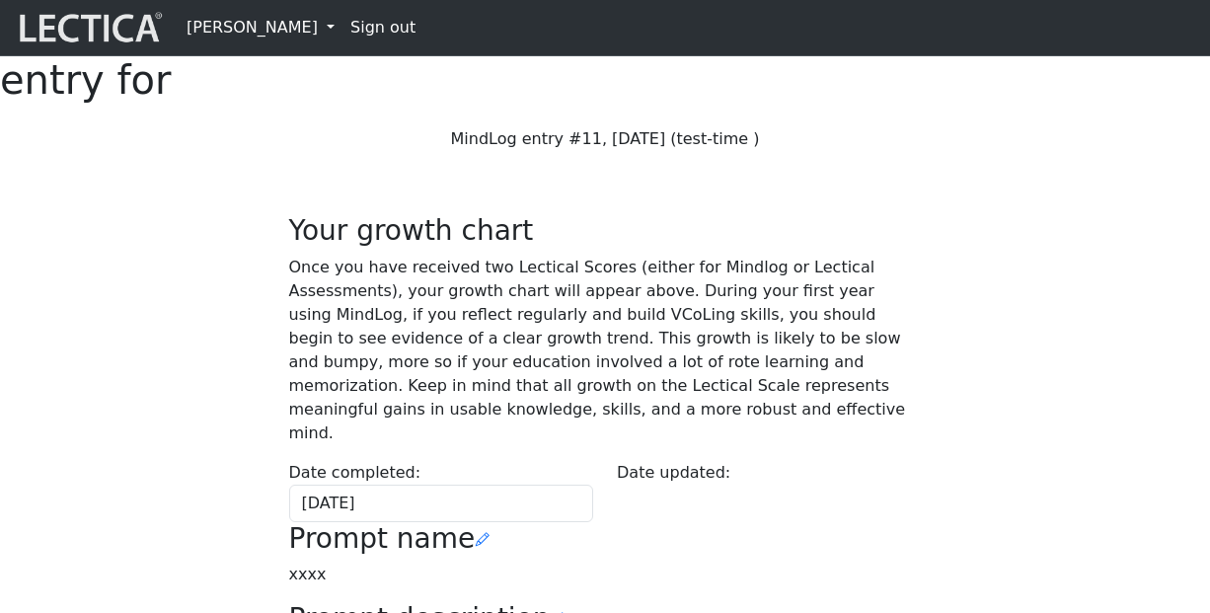
scroll to position [581, 0]
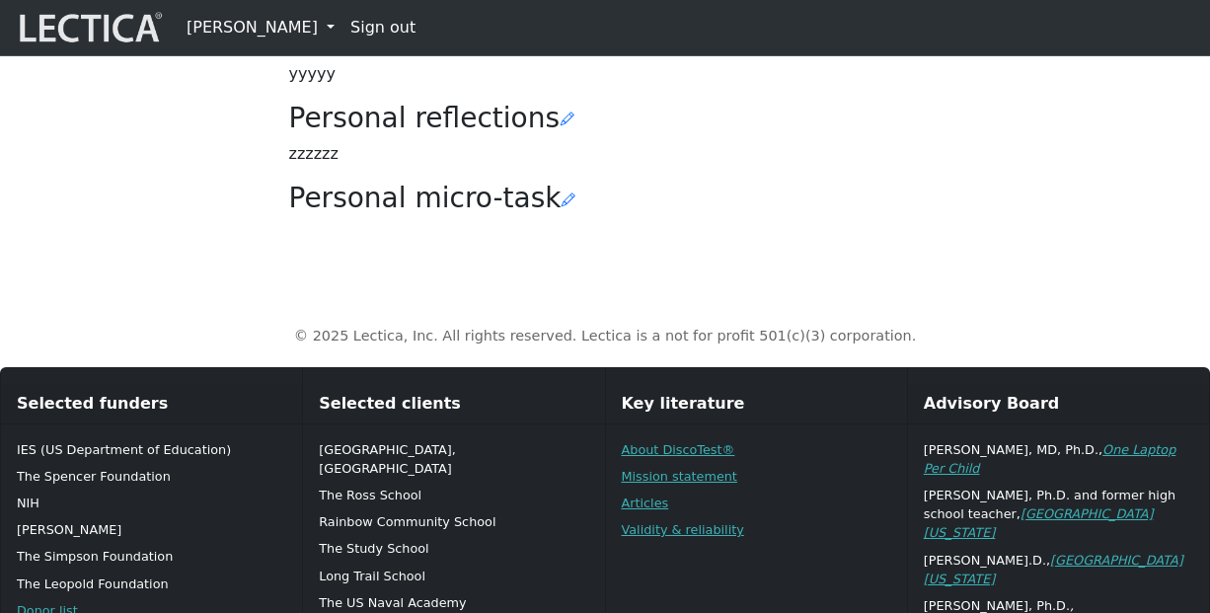
click at [813, 135] on h3 "Personal reflections" at bounding box center [605, 119] width 632 height 34
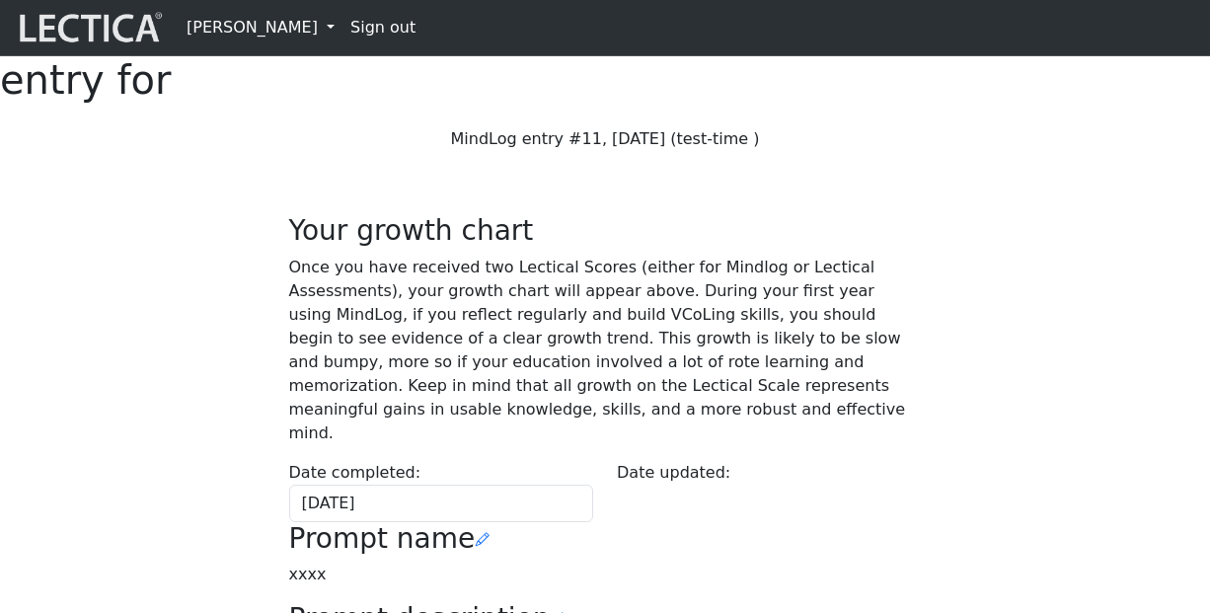
scroll to position [581, 0]
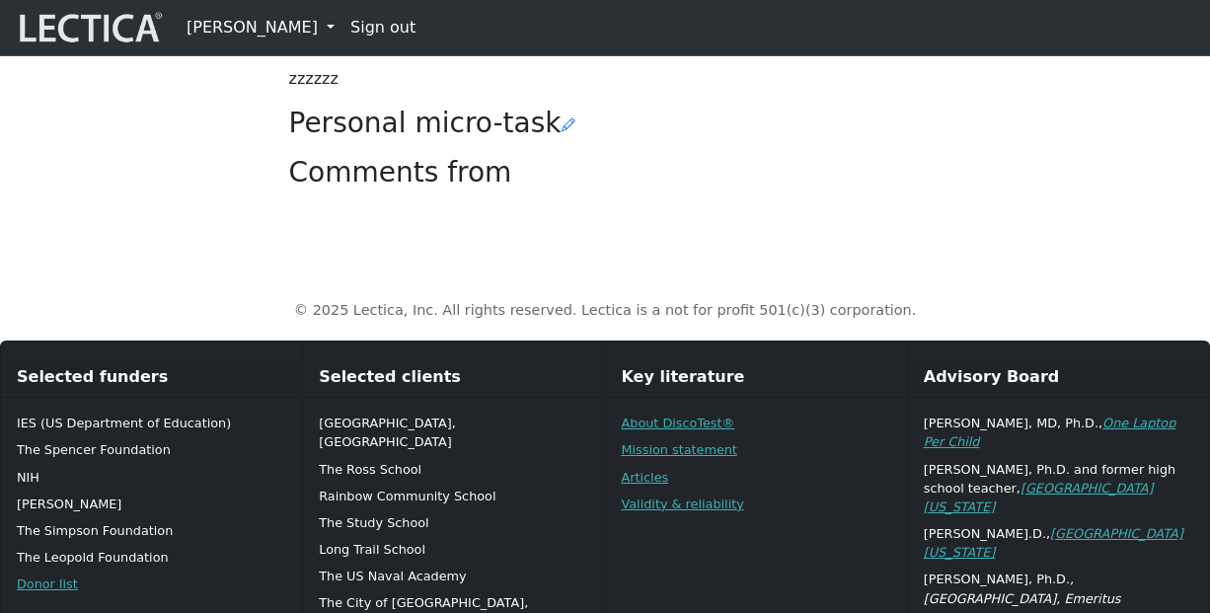
scroll to position [702, 0]
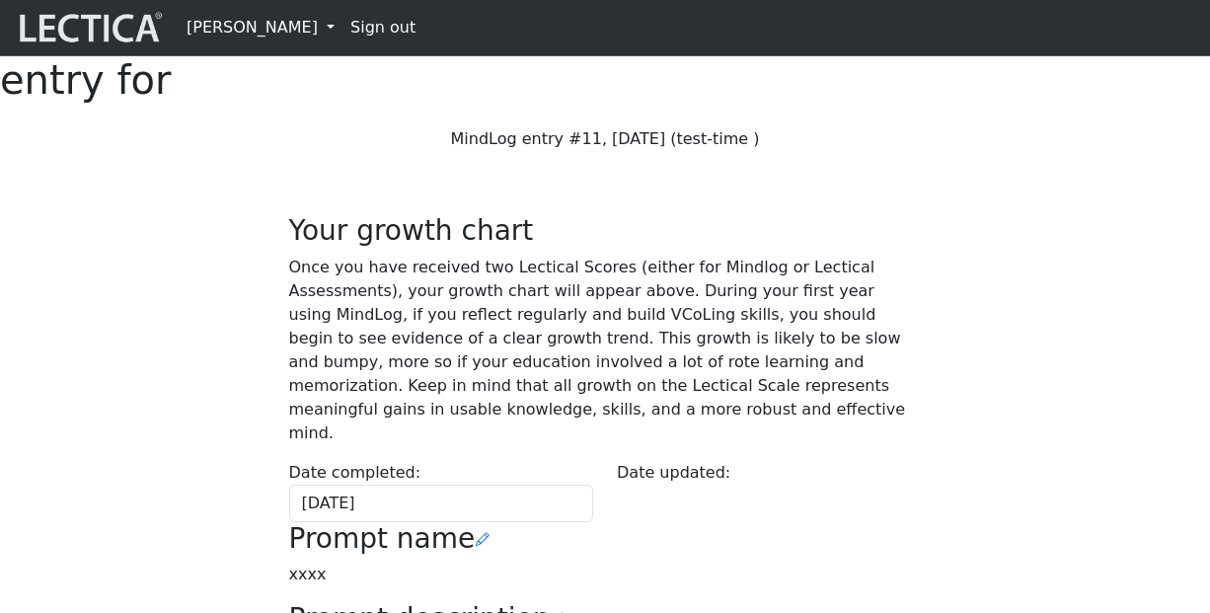
scroll to position [702, 0]
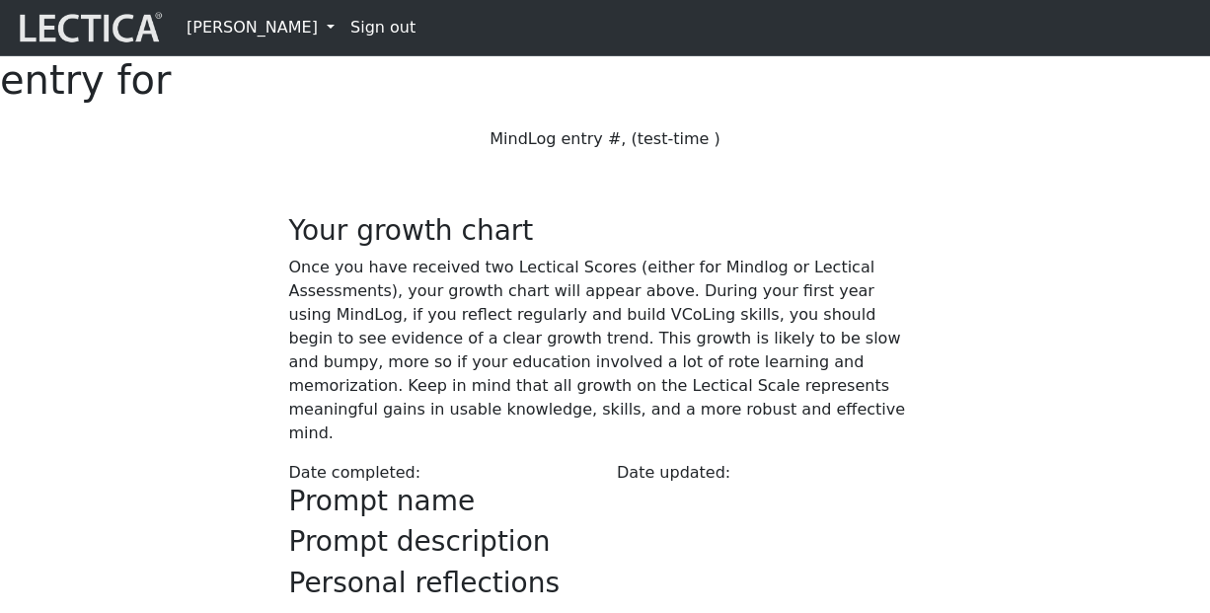
scroll to position [702, 0]
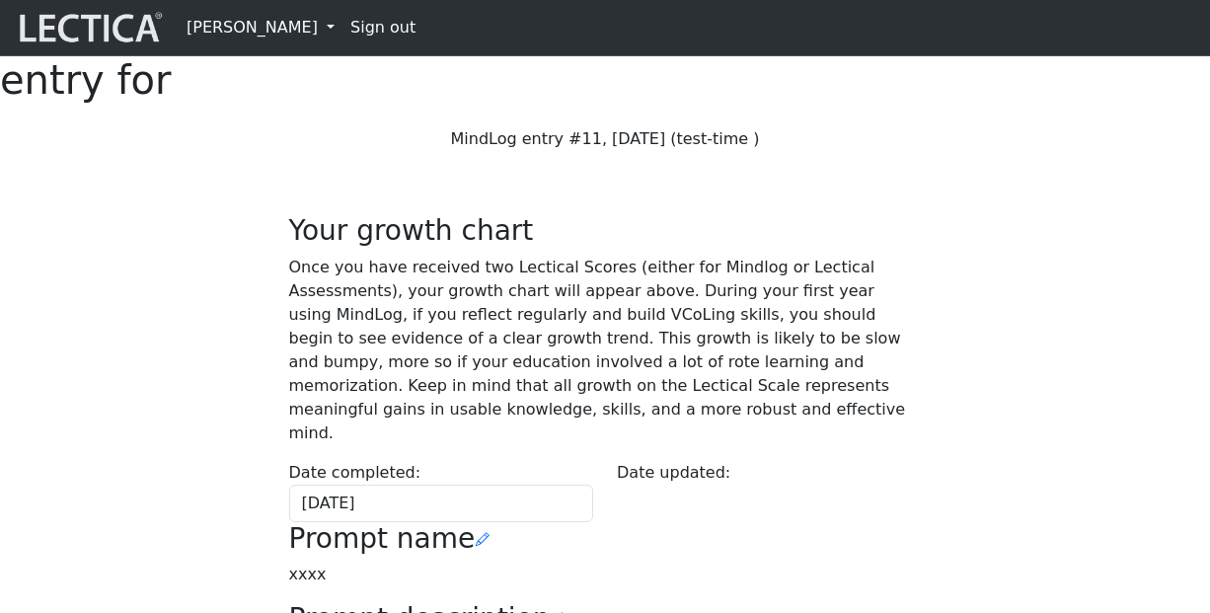
scroll to position [702, 0]
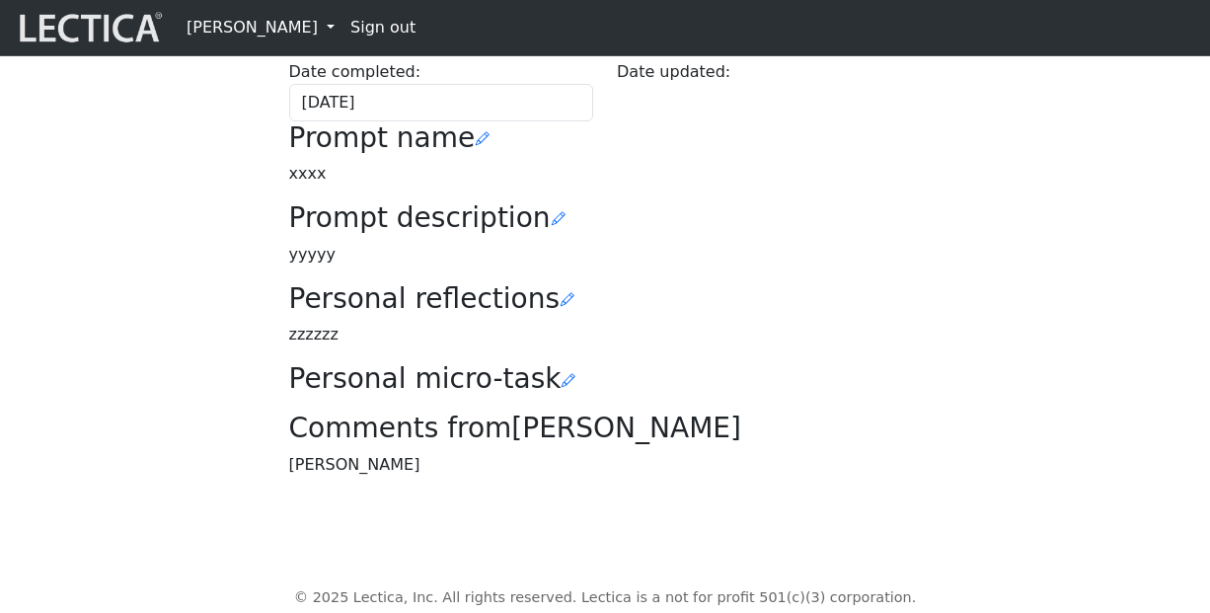
scroll to position [693, 0]
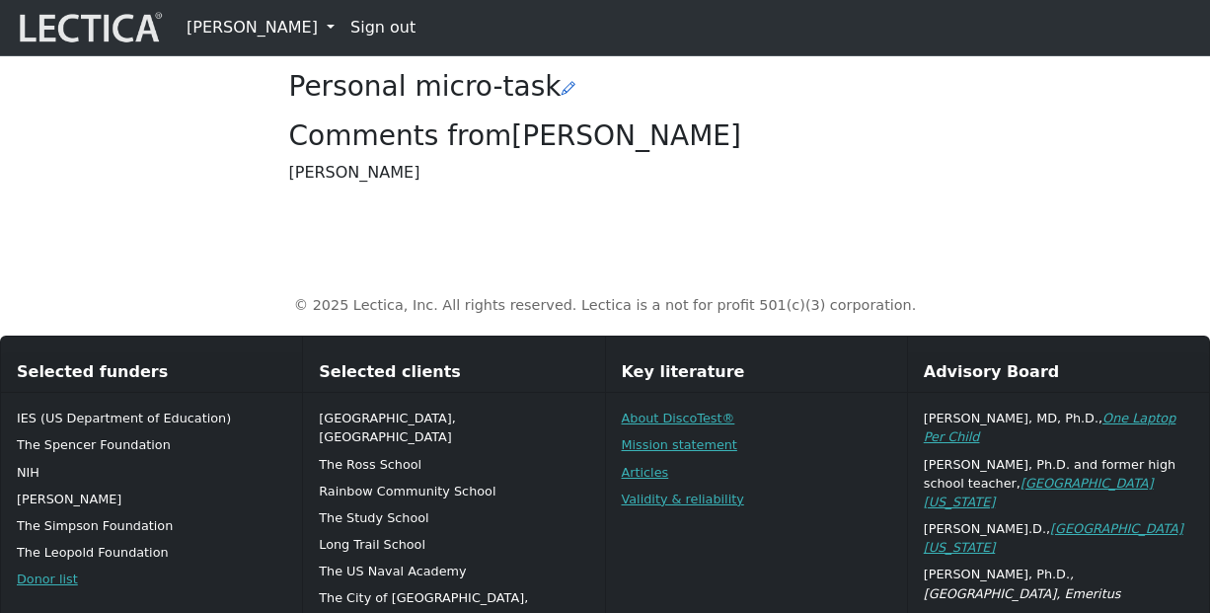
click at [561, 96] on icon at bounding box center [568, 88] width 14 height 16
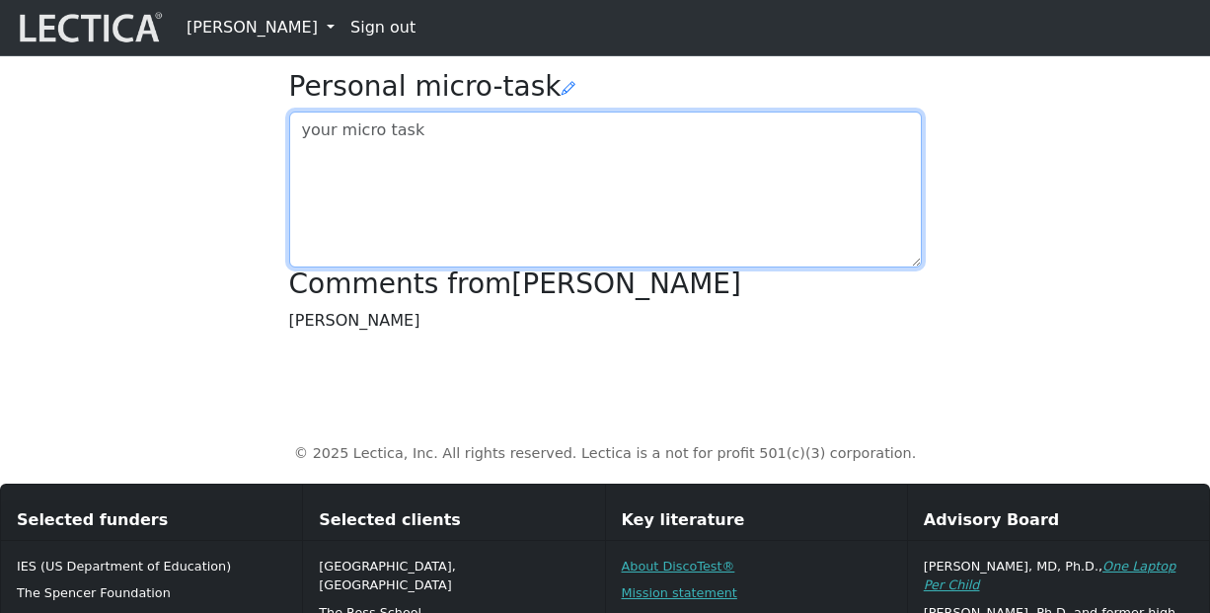
click at [448, 267] on textarea at bounding box center [605, 190] width 632 height 156
type textarea "asdfasdfasdf"
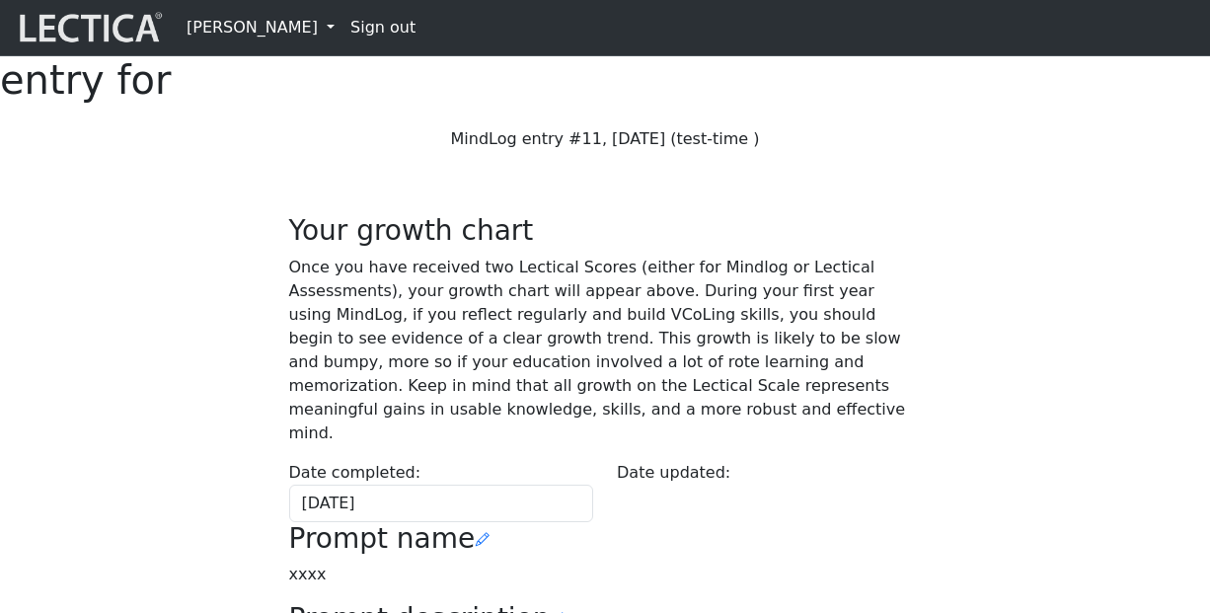
scroll to position [693, 0]
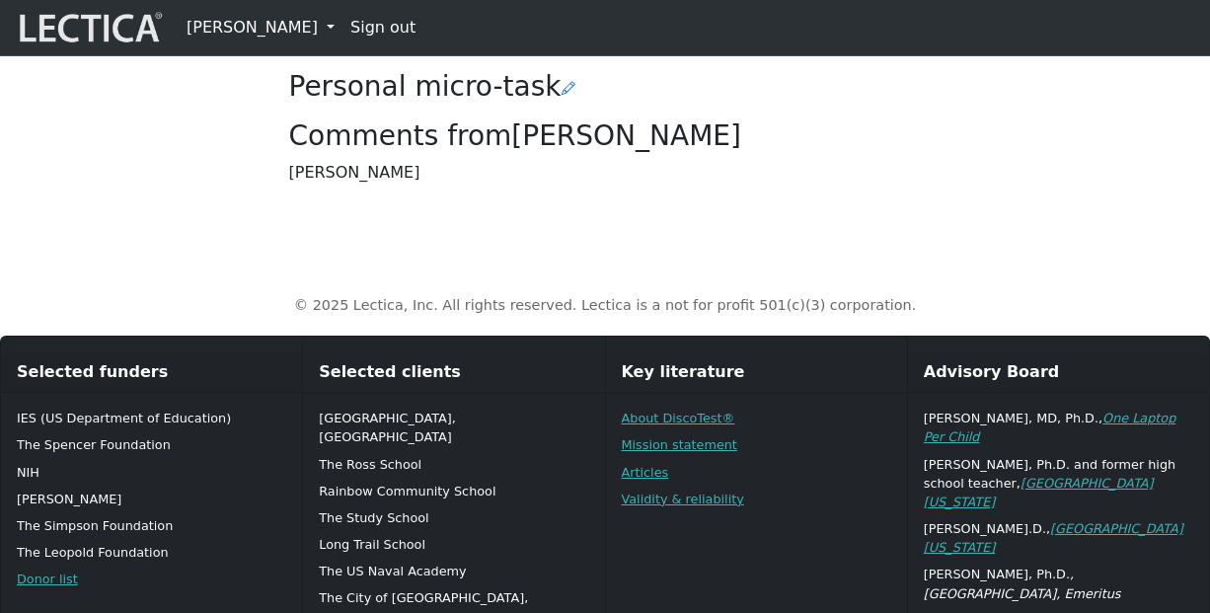
click at [214, 333] on div "© 2025 Lectica, Inc. All rights reserved. Lectica is a not for profit 501(c)(3)…" at bounding box center [604, 290] width 1125 height 85
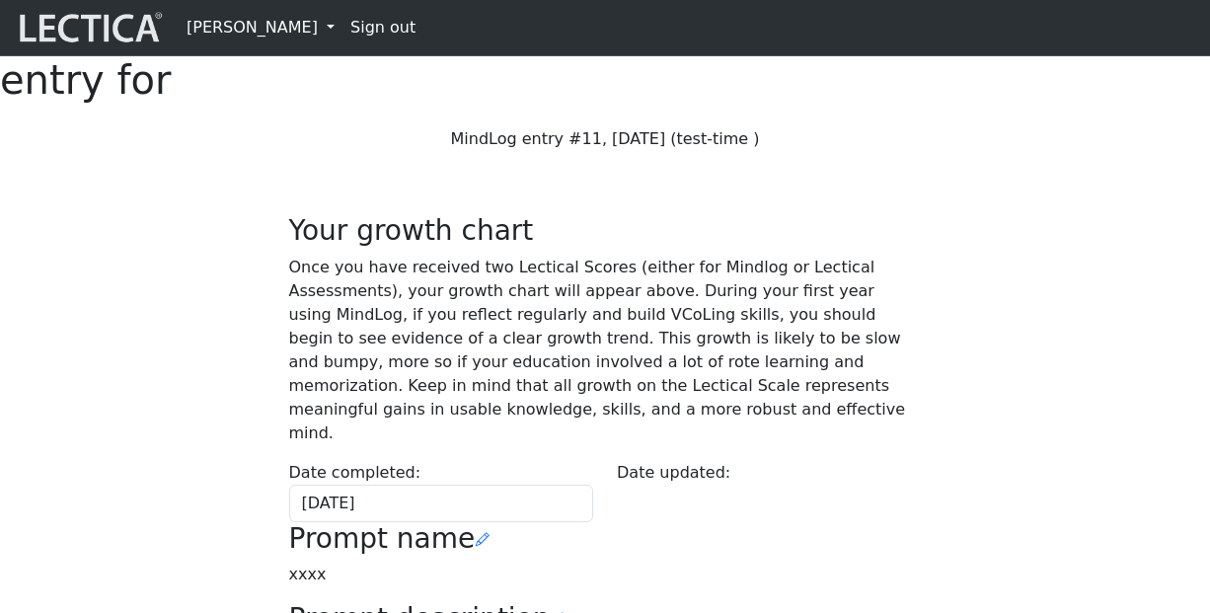
scroll to position [693, 0]
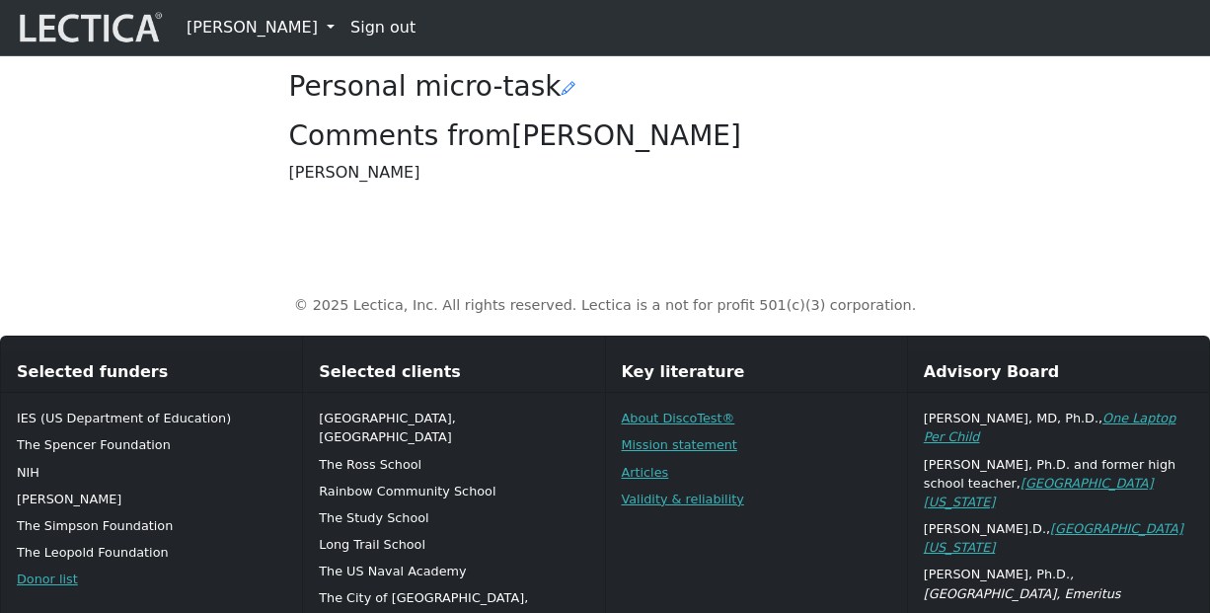
click at [298, 104] on h3 "Personal micro-task" at bounding box center [605, 87] width 632 height 34
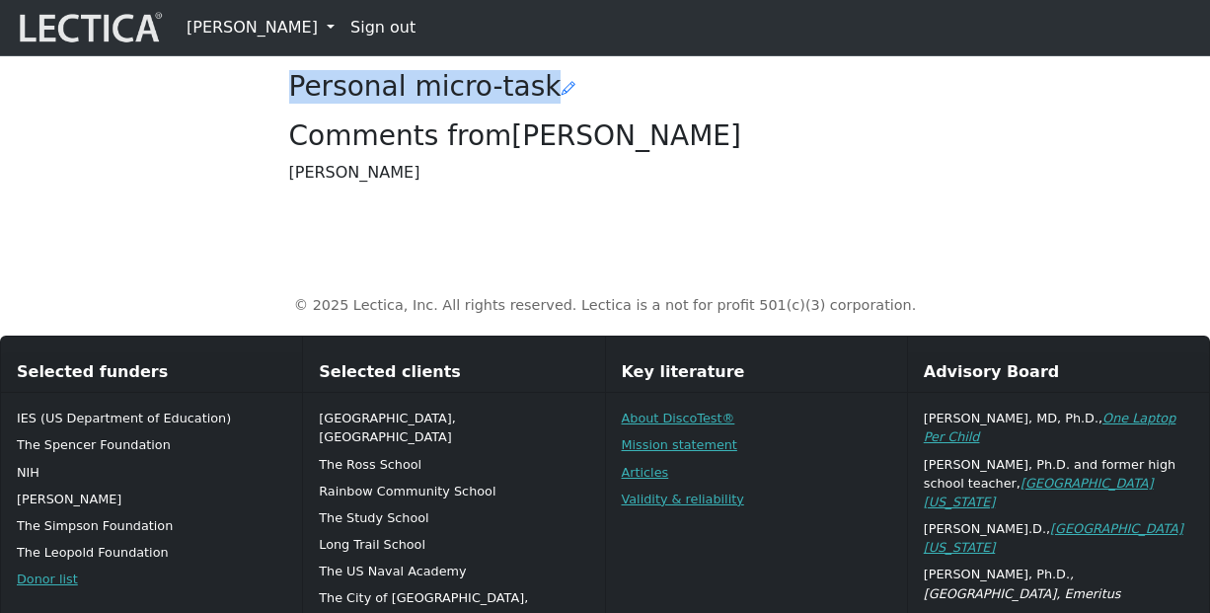
drag, startPoint x: 298, startPoint y: 319, endPoint x: 483, endPoint y: 321, distance: 184.5
click at [483, 104] on h3 "Personal micro-task" at bounding box center [605, 87] width 632 height 34
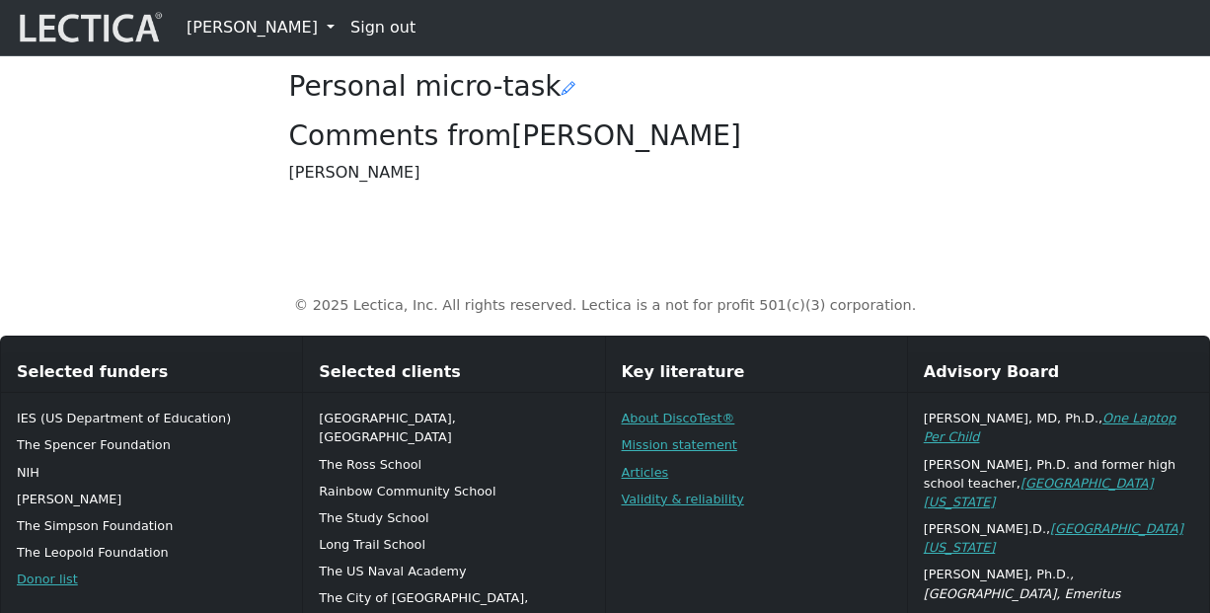
click at [324, 54] on p "zzzzzz" at bounding box center [605, 43] width 632 height 24
